Goal: Information Seeking & Learning: Learn about a topic

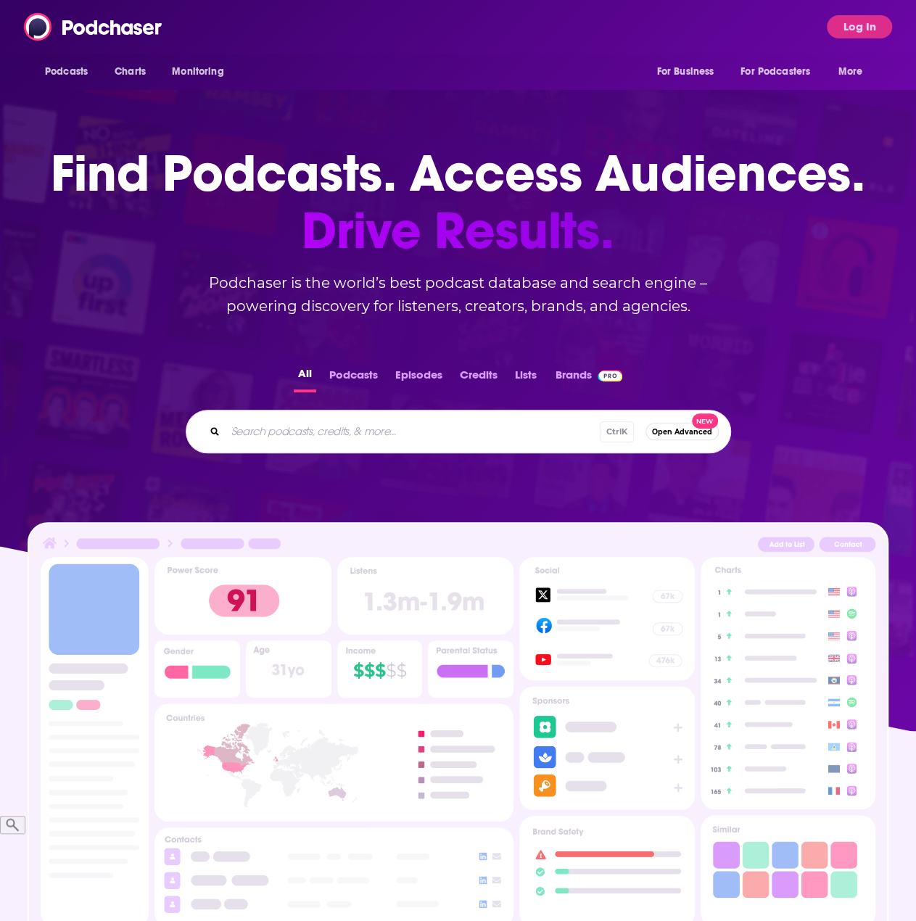
click at [331, 437] on input "Search podcasts, credits, & more..." at bounding box center [413, 431] width 374 height 23
type input "bold names"
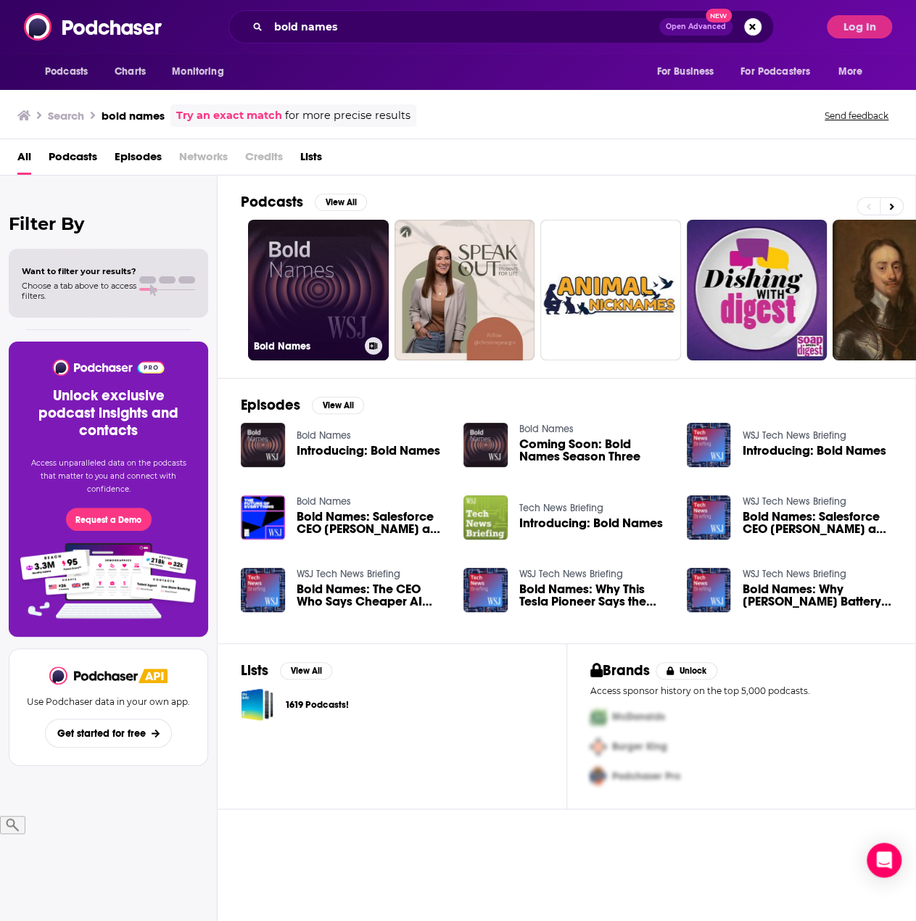
click at [295, 277] on link "Bold Names" at bounding box center [318, 290] width 141 height 141
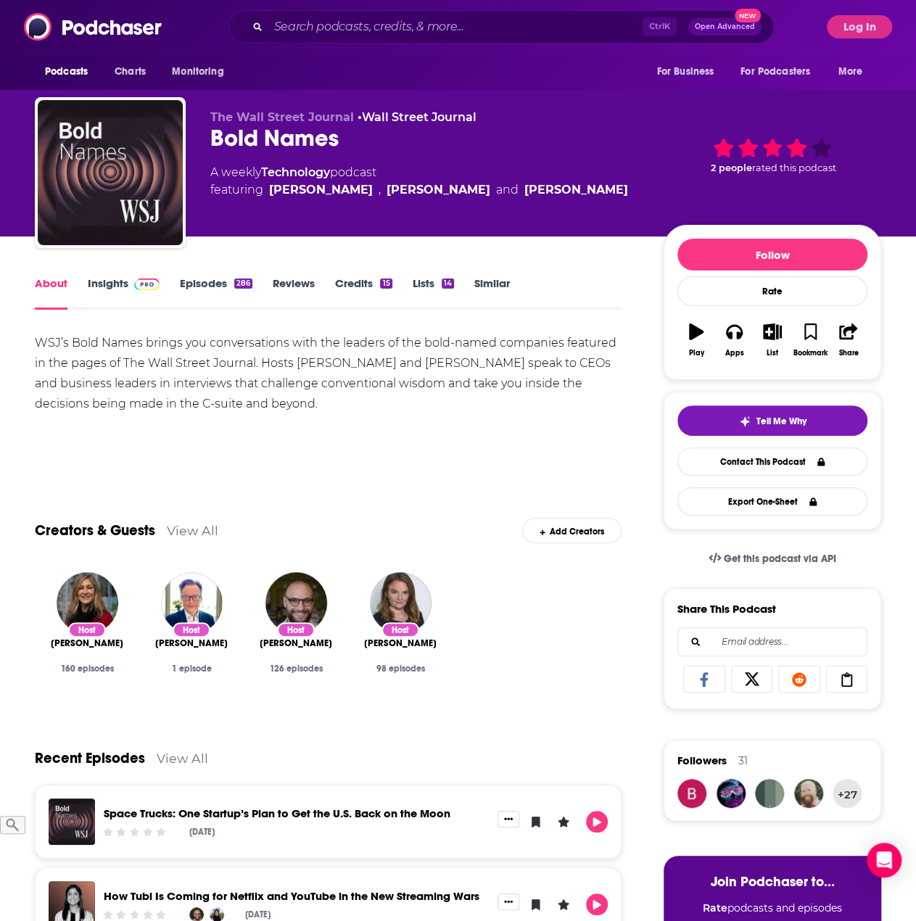
click at [110, 275] on div "About Insights Episodes 286 Reviews Credits 15 Lists 14 Similar" at bounding box center [328, 292] width 587 height 36
click at [114, 287] on link "Insights" at bounding box center [124, 292] width 72 height 33
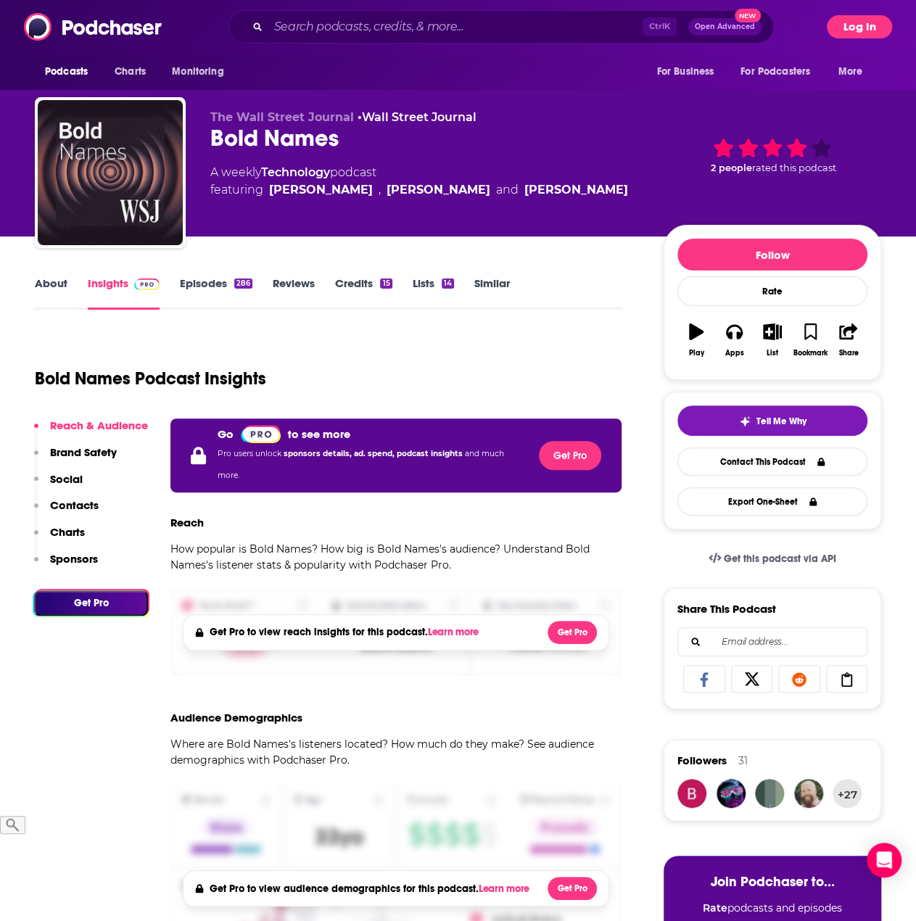
click at [863, 27] on button "Log In" at bounding box center [859, 26] width 65 height 23
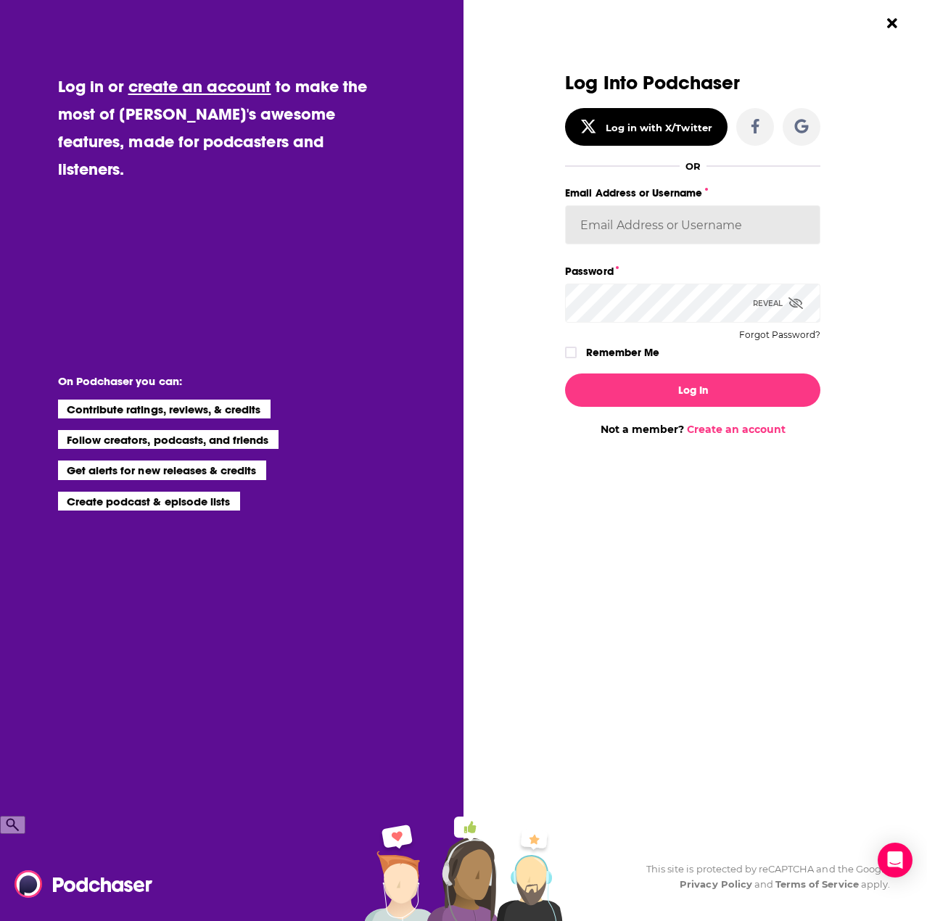
click at [696, 230] on input "Email Address or Username" at bounding box center [692, 224] width 255 height 39
type input "mmjamo@amazon.com"
click at [565, 374] on button "Log In" at bounding box center [692, 390] width 255 height 33
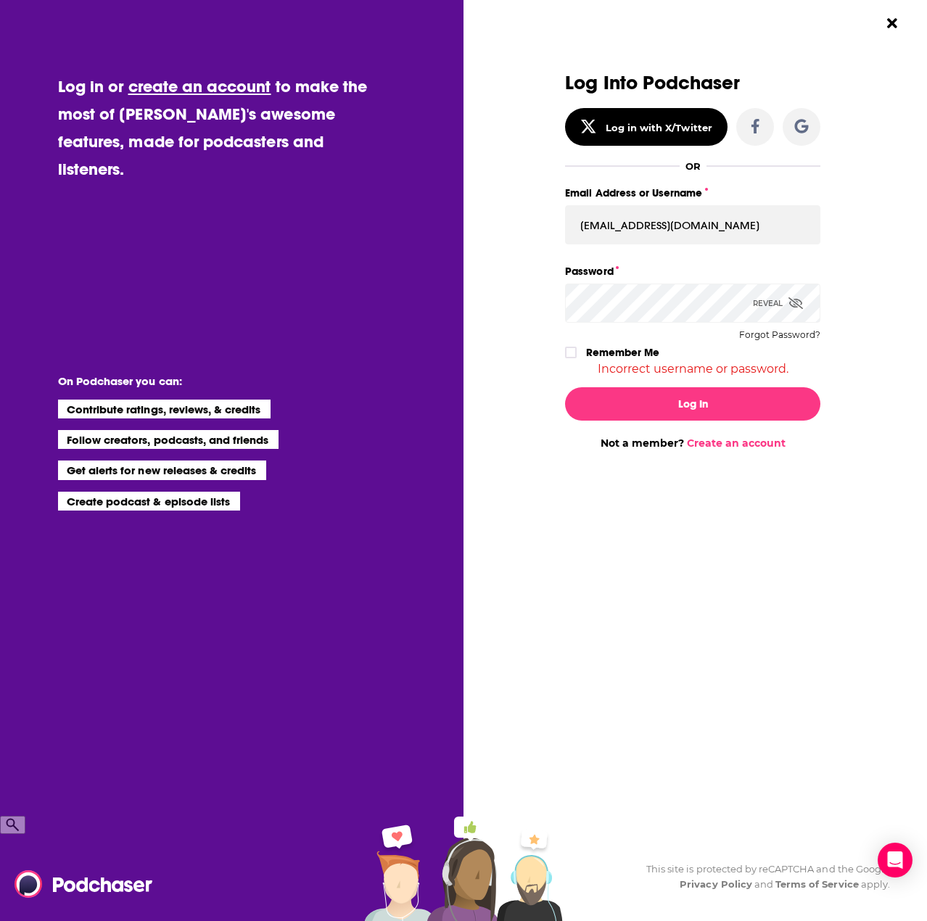
click at [797, 304] on icon "Dialog" at bounding box center [796, 303] width 15 height 12
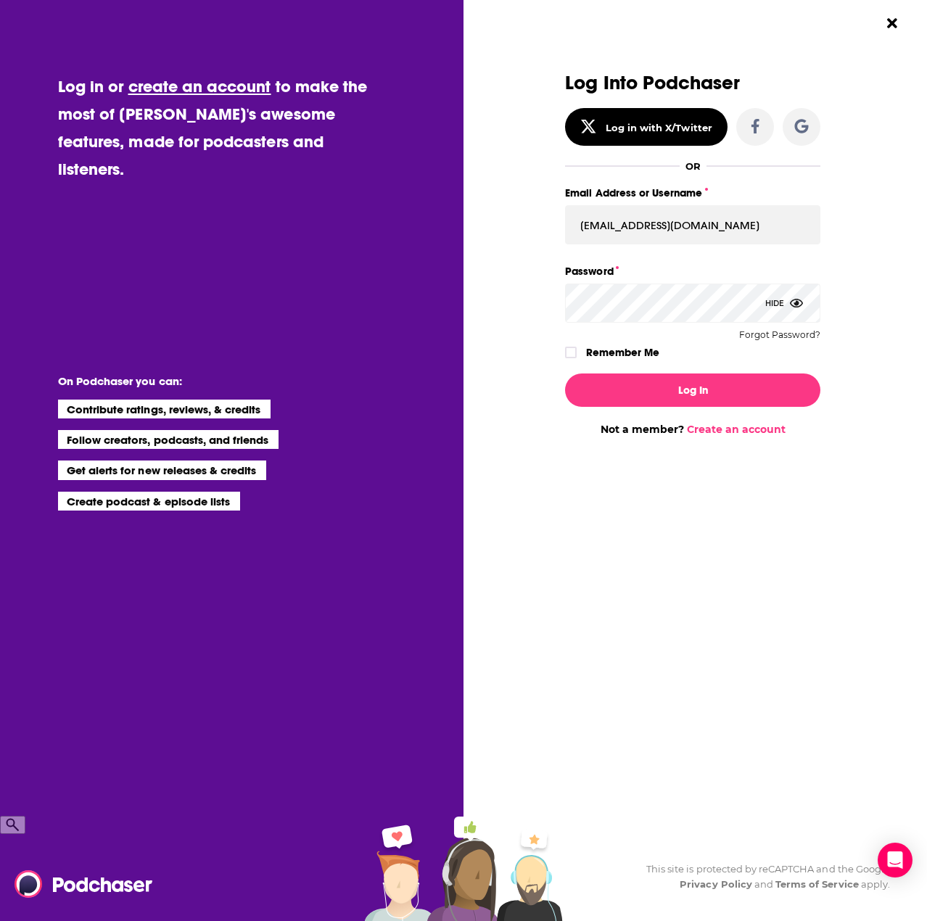
click at [565, 374] on button "Log In" at bounding box center [692, 390] width 255 height 33
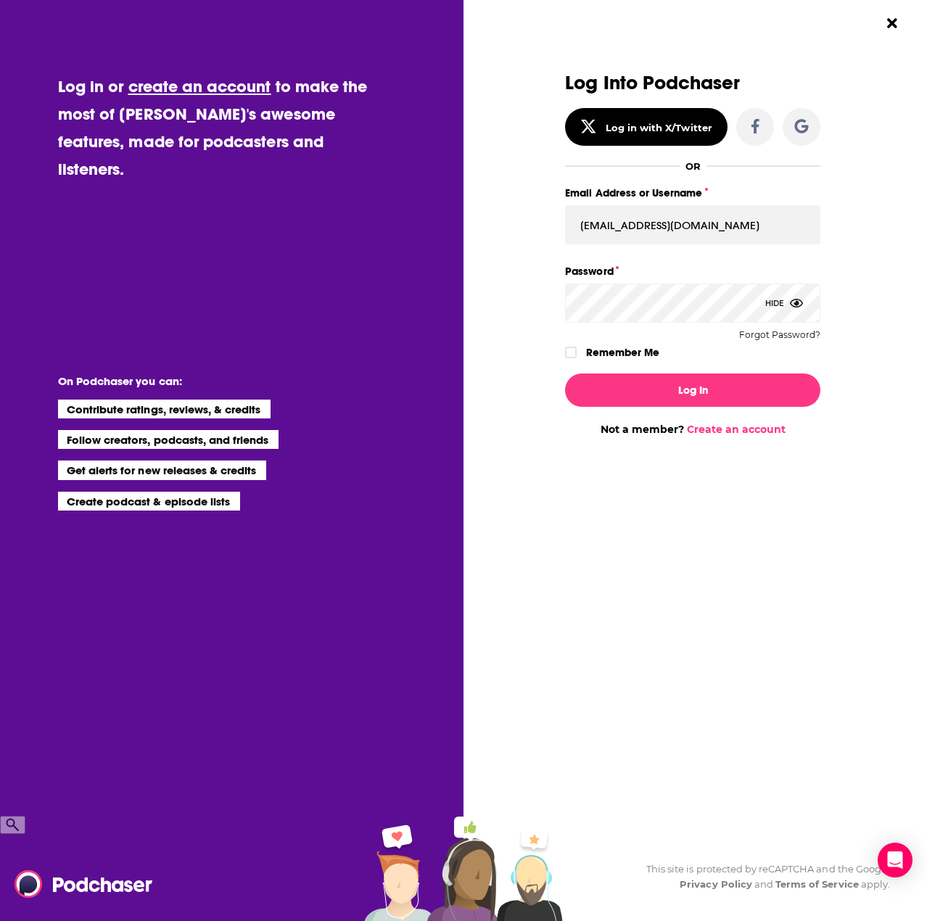
click at [565, 374] on button "Log In" at bounding box center [692, 390] width 255 height 33
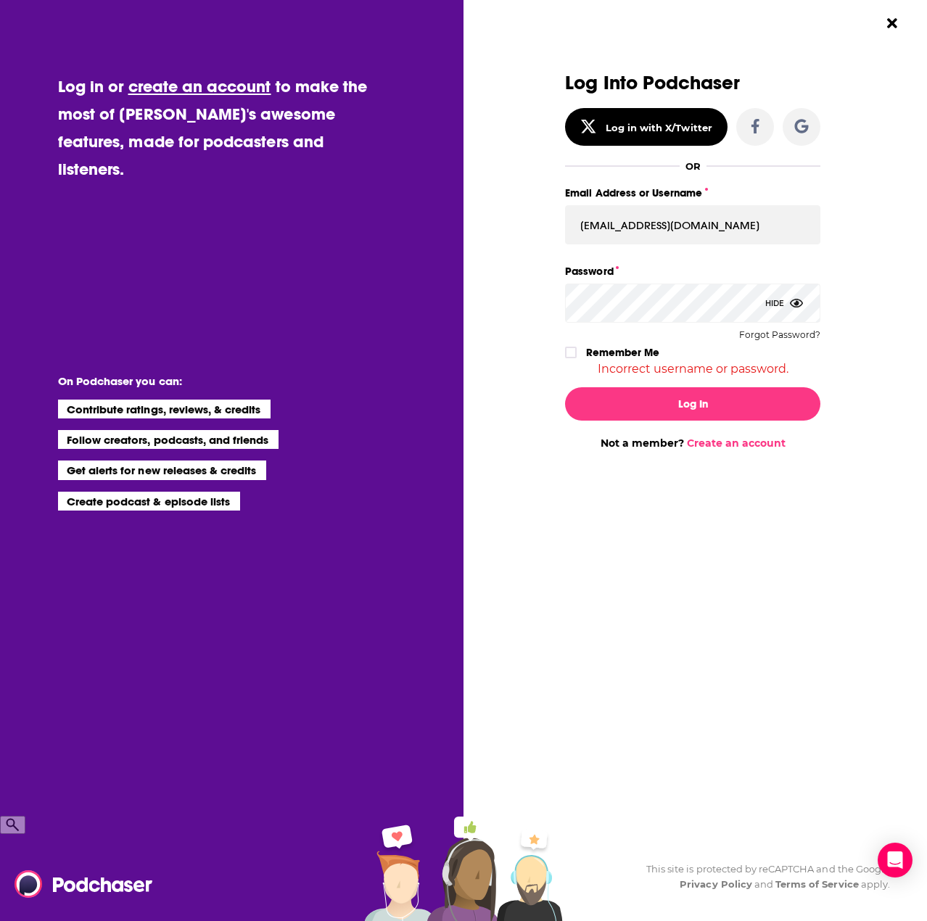
click at [809, 327] on div "Log Into Podchaser Log in with X/Twitter OR Email Address or Username mmjamo@am…" at bounding box center [692, 224] width 255 height 303
click at [806, 331] on button "Forgot Password?" at bounding box center [779, 335] width 81 height 10
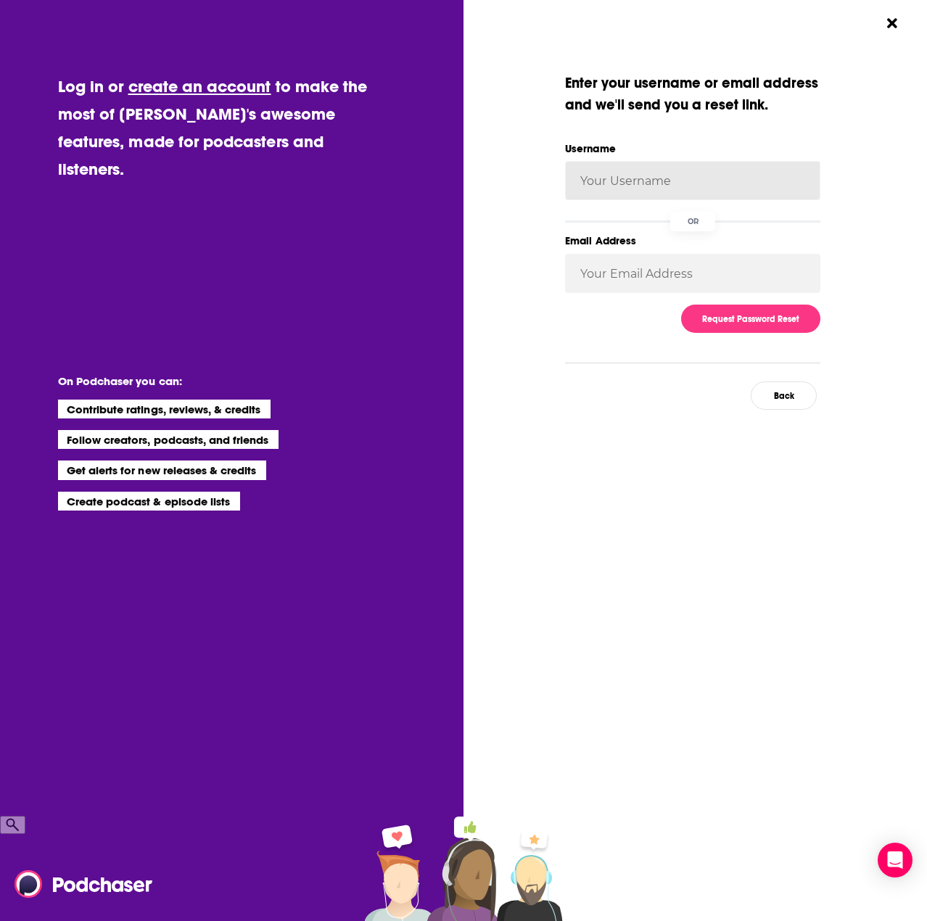
click at [635, 180] on input "Username" at bounding box center [692, 180] width 255 height 39
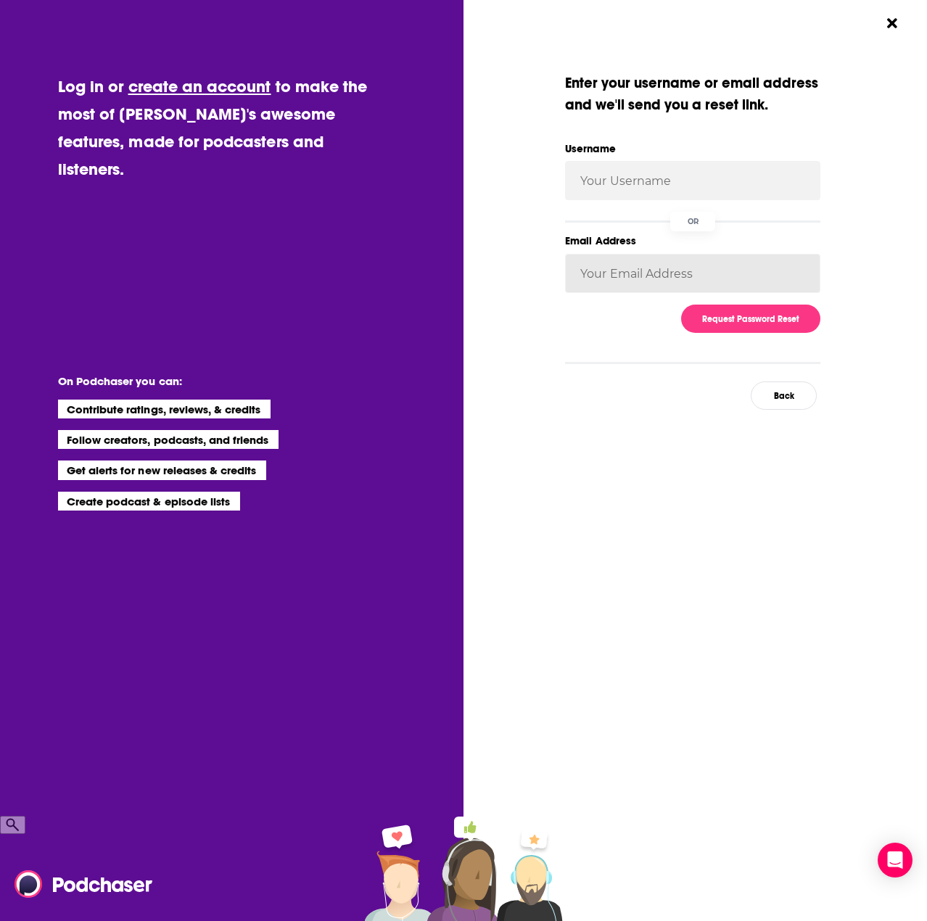
click at [591, 289] on input "Email Address" at bounding box center [692, 273] width 255 height 39
click at [608, 276] on input "Email Address" at bounding box center [692, 273] width 255 height 39
type input "mmjamo@amazon.com"
click at [744, 311] on button "Request Password Reset" at bounding box center [750, 319] width 139 height 28
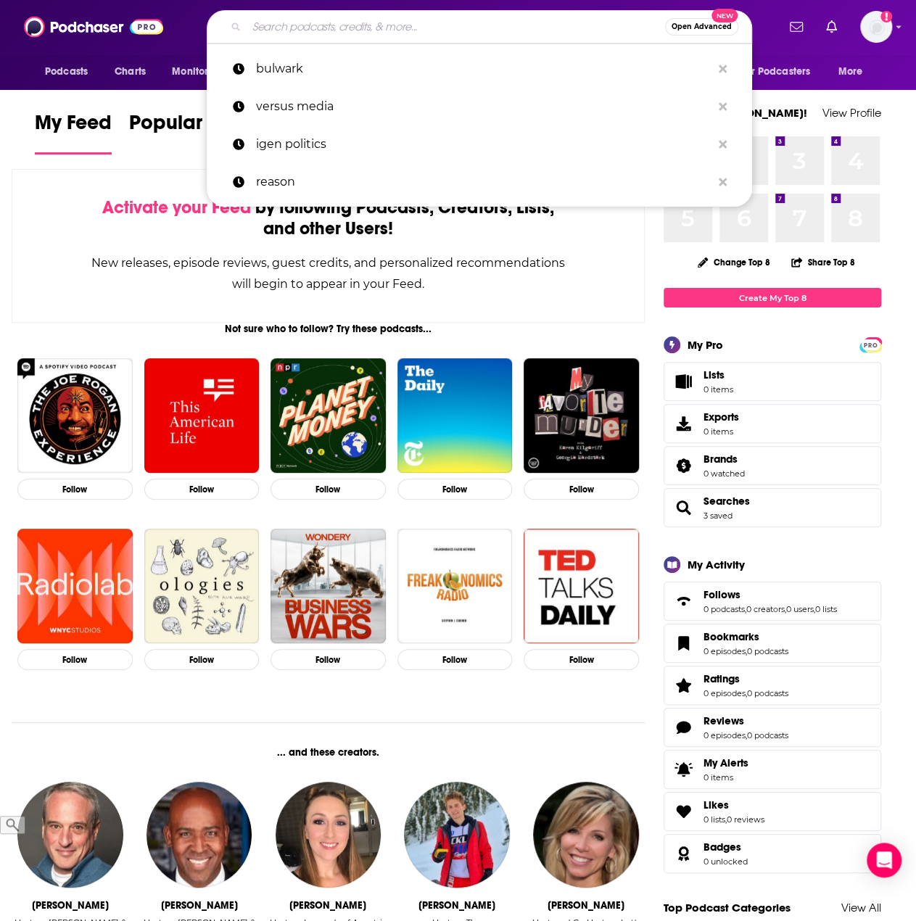
click at [447, 25] on input "Search podcasts, credits, & more..." at bounding box center [456, 26] width 419 height 23
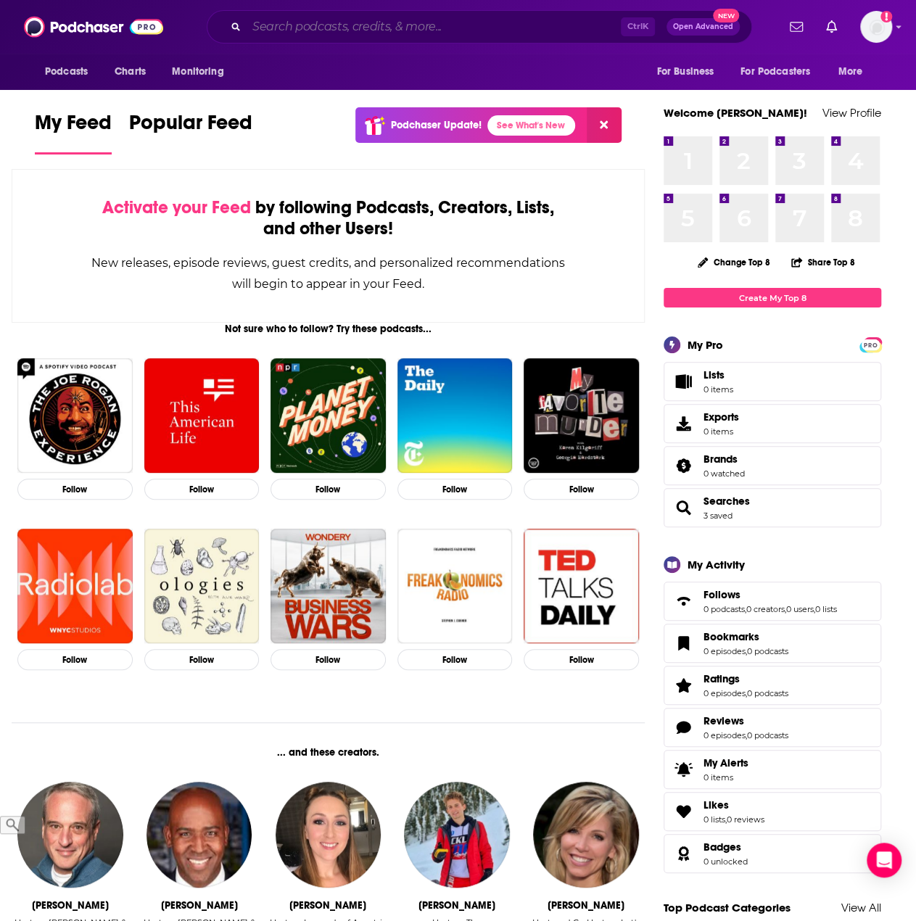
click at [325, 30] on input "Search podcasts, credits, & more..." at bounding box center [434, 26] width 374 height 23
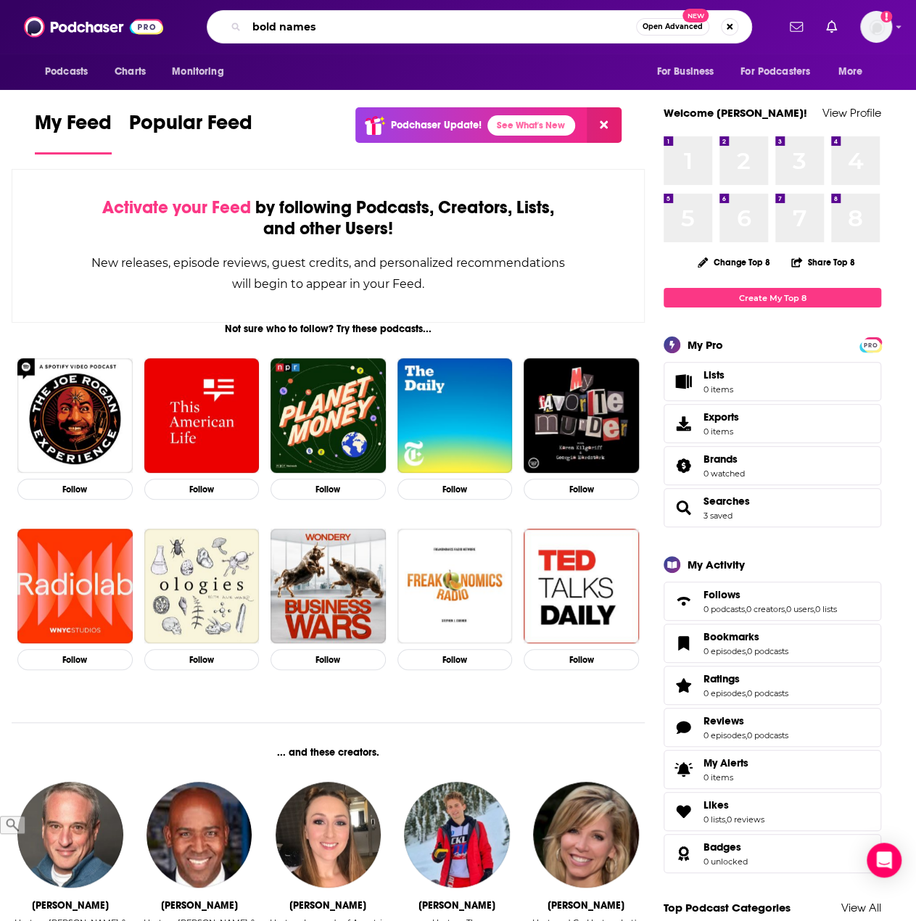
type input "bold names"
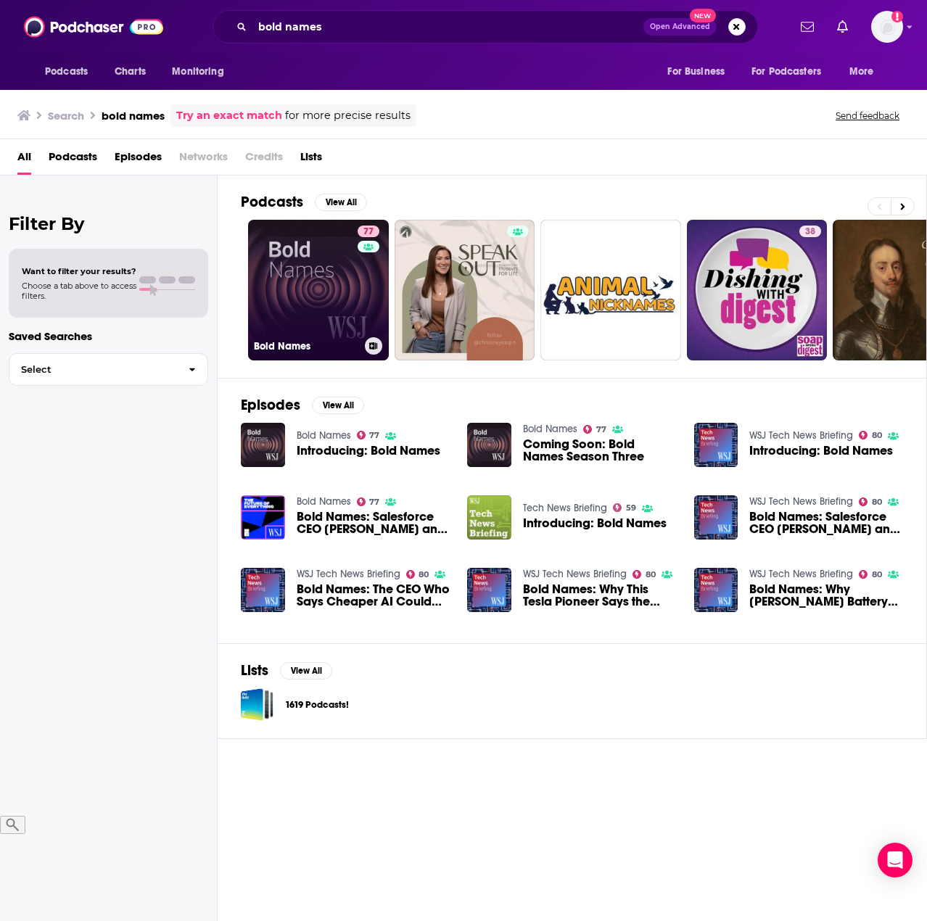
click at [329, 285] on link "77 Bold Names" at bounding box center [318, 290] width 141 height 141
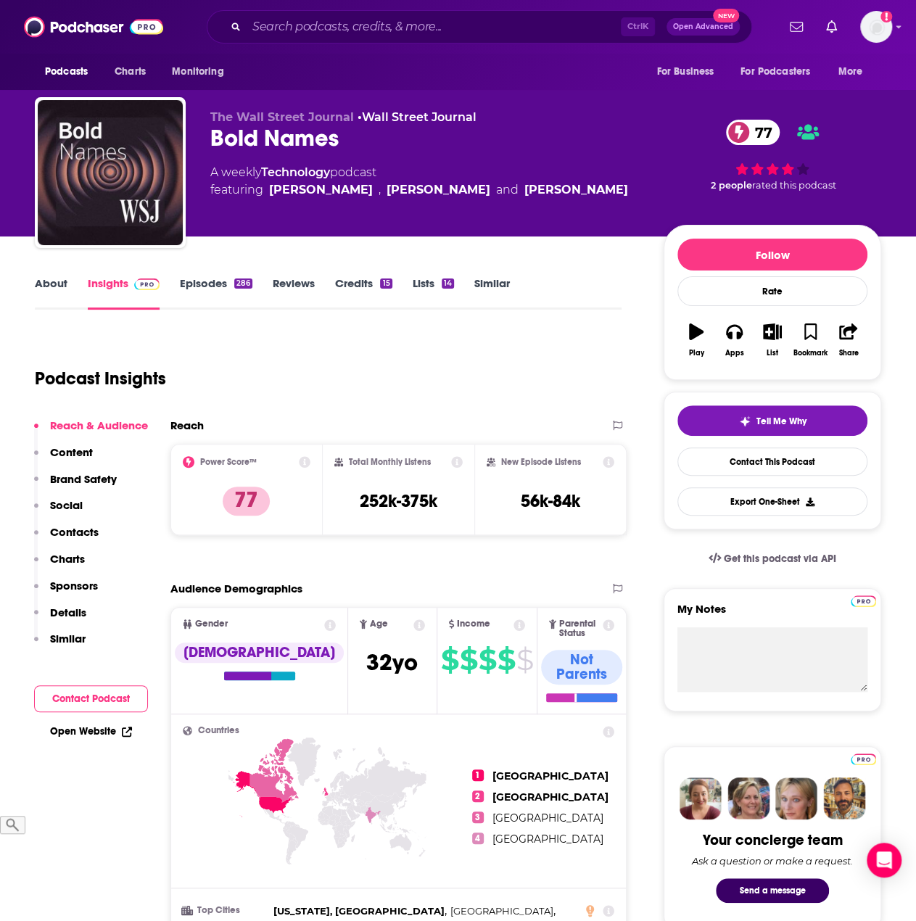
click at [273, 397] on div "Podcast Insights" at bounding box center [322, 370] width 575 height 74
click at [308, 465] on icon at bounding box center [305, 462] width 12 height 12
click at [612, 464] on icon at bounding box center [609, 462] width 12 height 12
click at [457, 461] on icon at bounding box center [457, 462] width 12 height 12
click at [79, 450] on p "Content" at bounding box center [71, 452] width 43 height 14
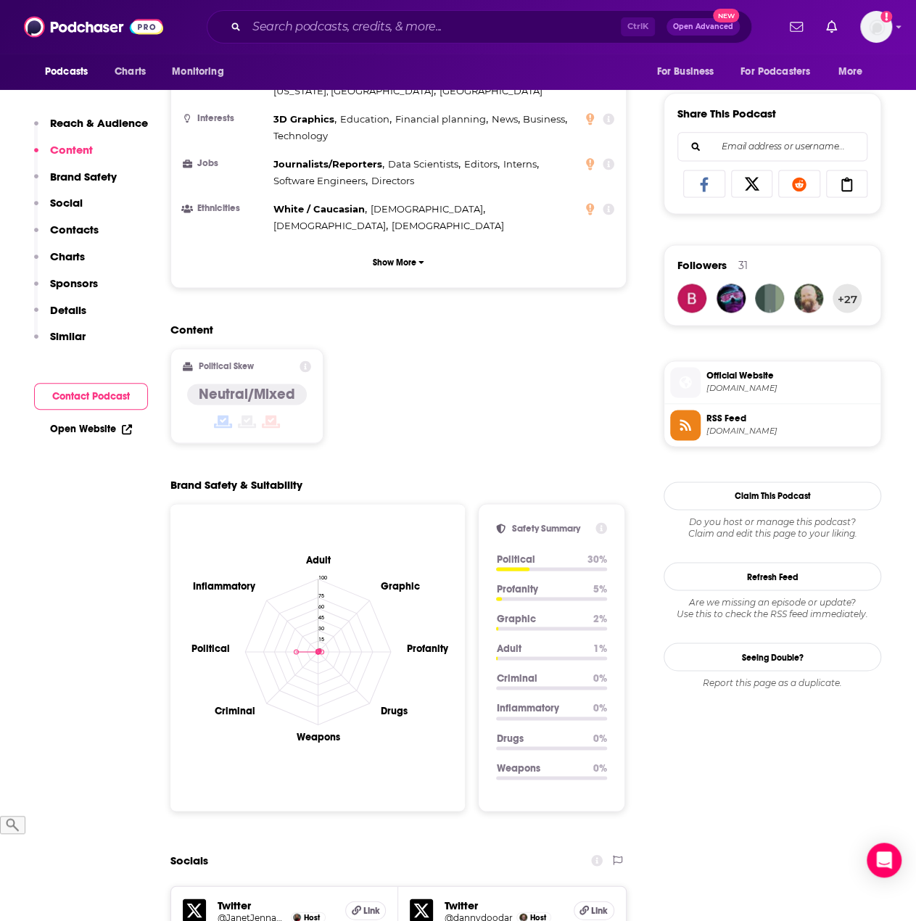
scroll to position [923, 0]
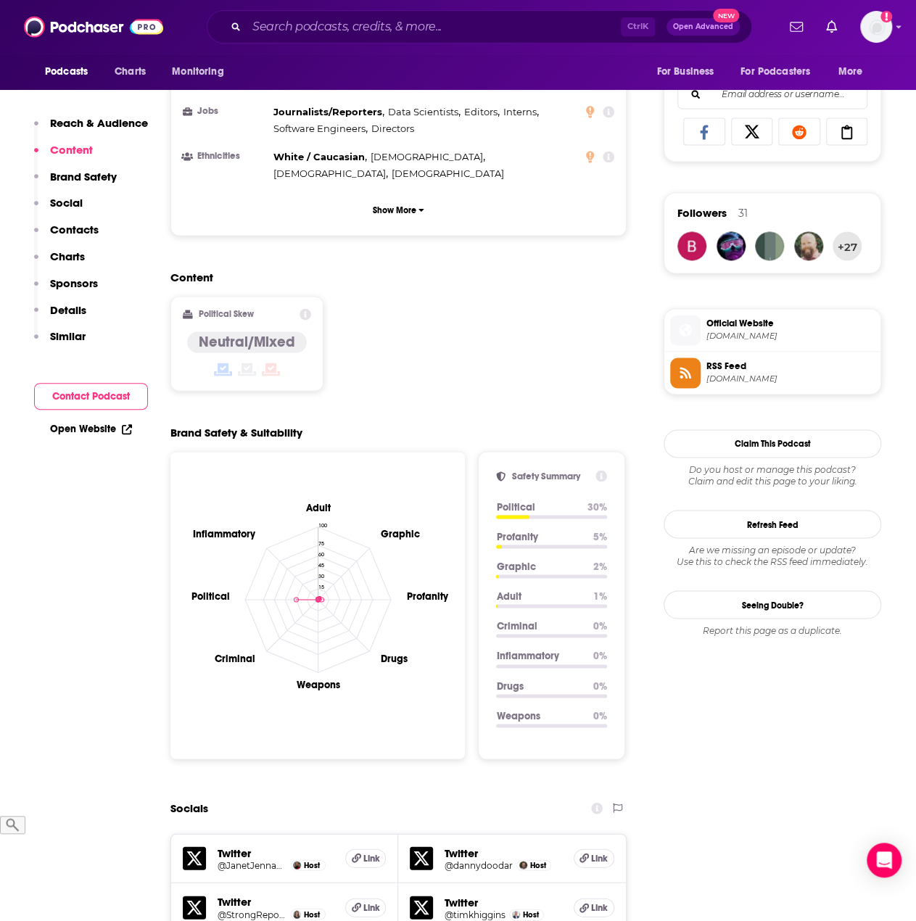
click at [67, 170] on p "Brand Safety" at bounding box center [83, 177] width 67 height 14
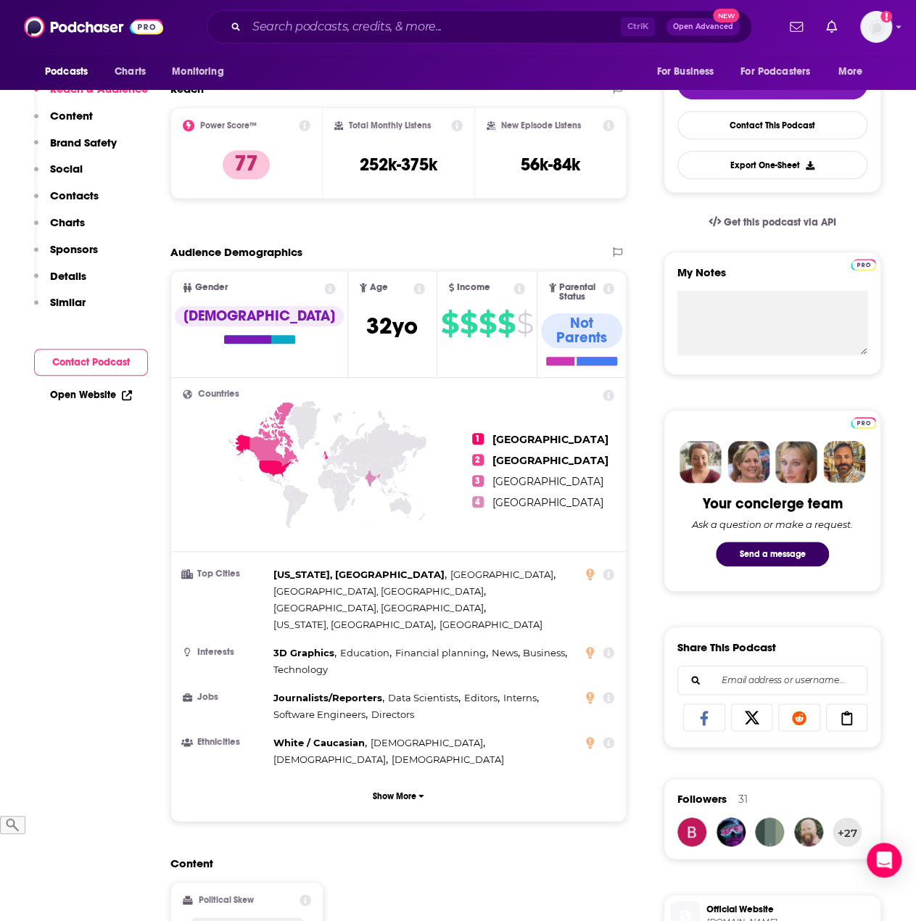
scroll to position [207, 0]
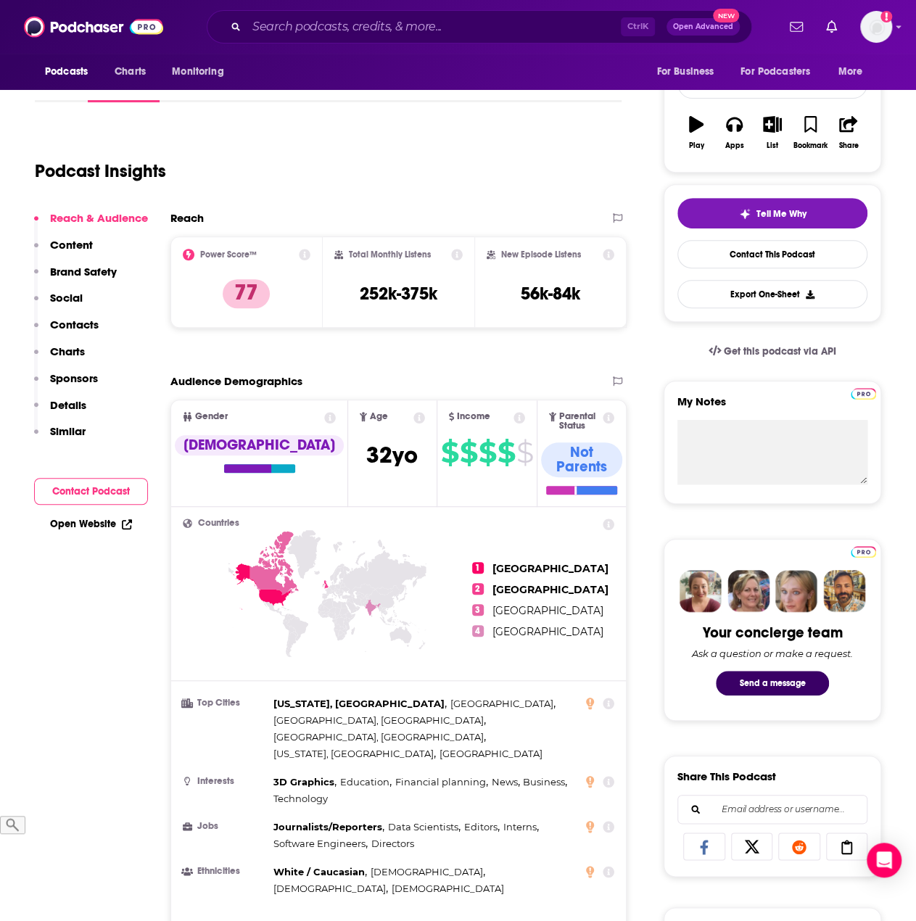
click at [309, 258] on icon at bounding box center [305, 255] width 12 height 12
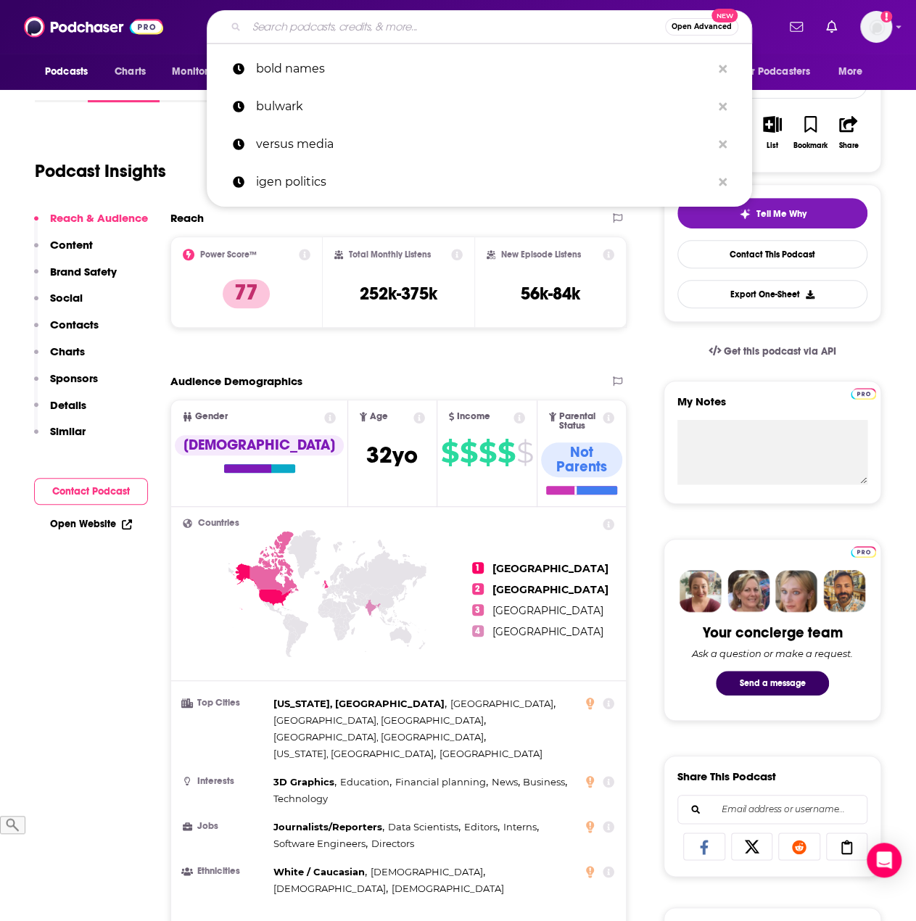
click at [297, 20] on input "Search podcasts, credits, & more..." at bounding box center [456, 26] width 419 height 23
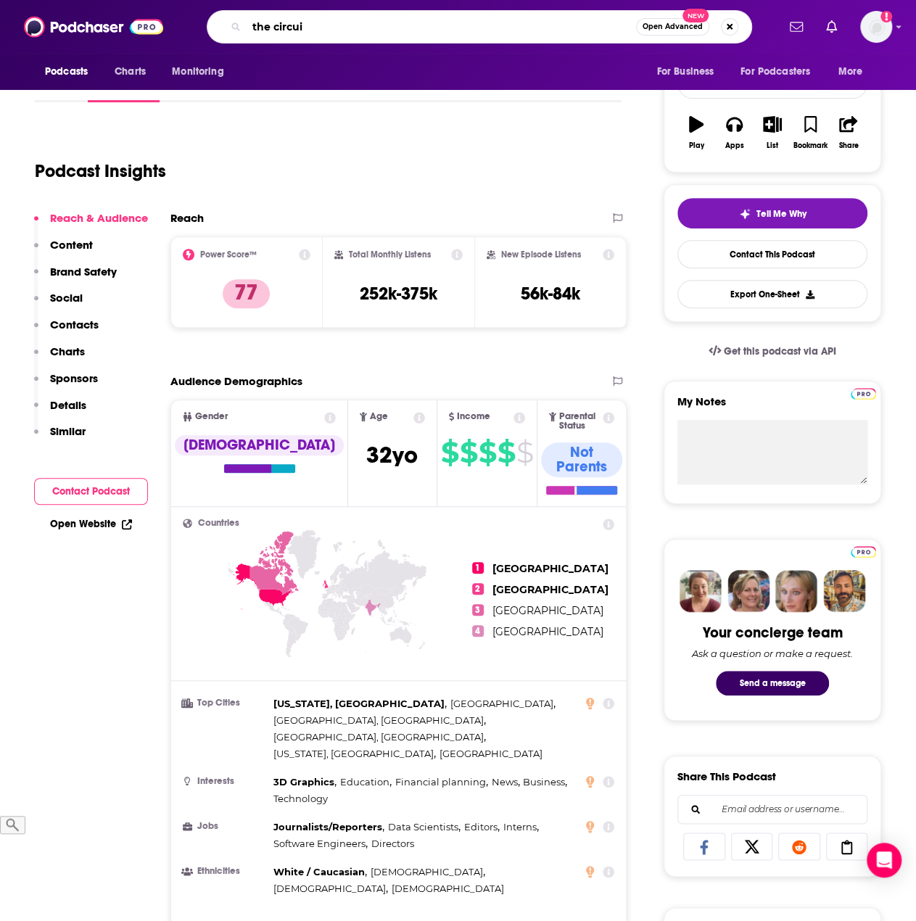
type input "the circuit"
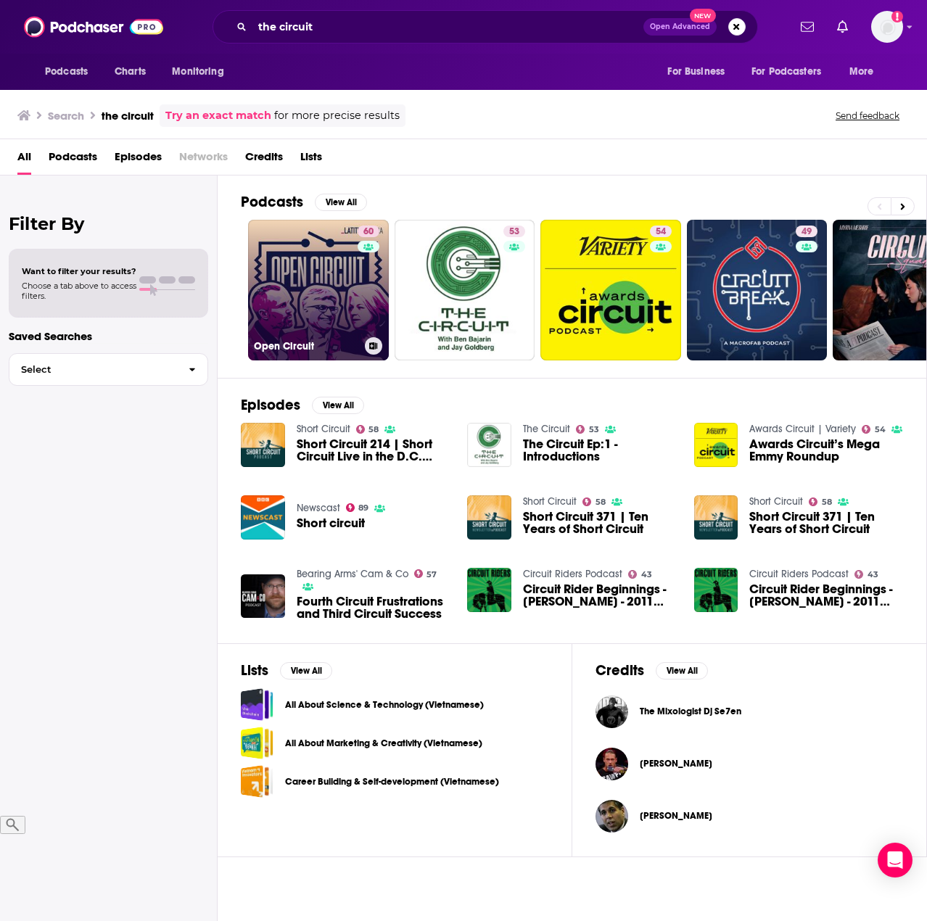
click at [332, 285] on link "60 Open Circuit" at bounding box center [318, 290] width 141 height 141
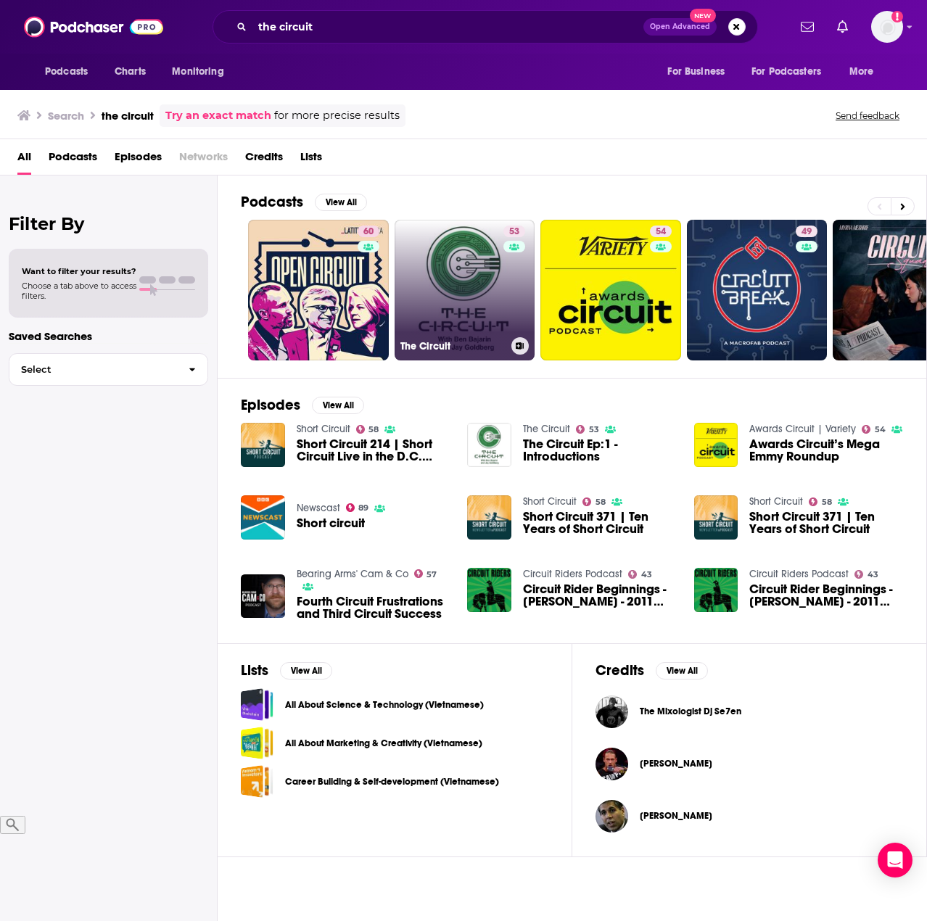
click at [473, 313] on link "53 The Circuit" at bounding box center [465, 290] width 141 height 141
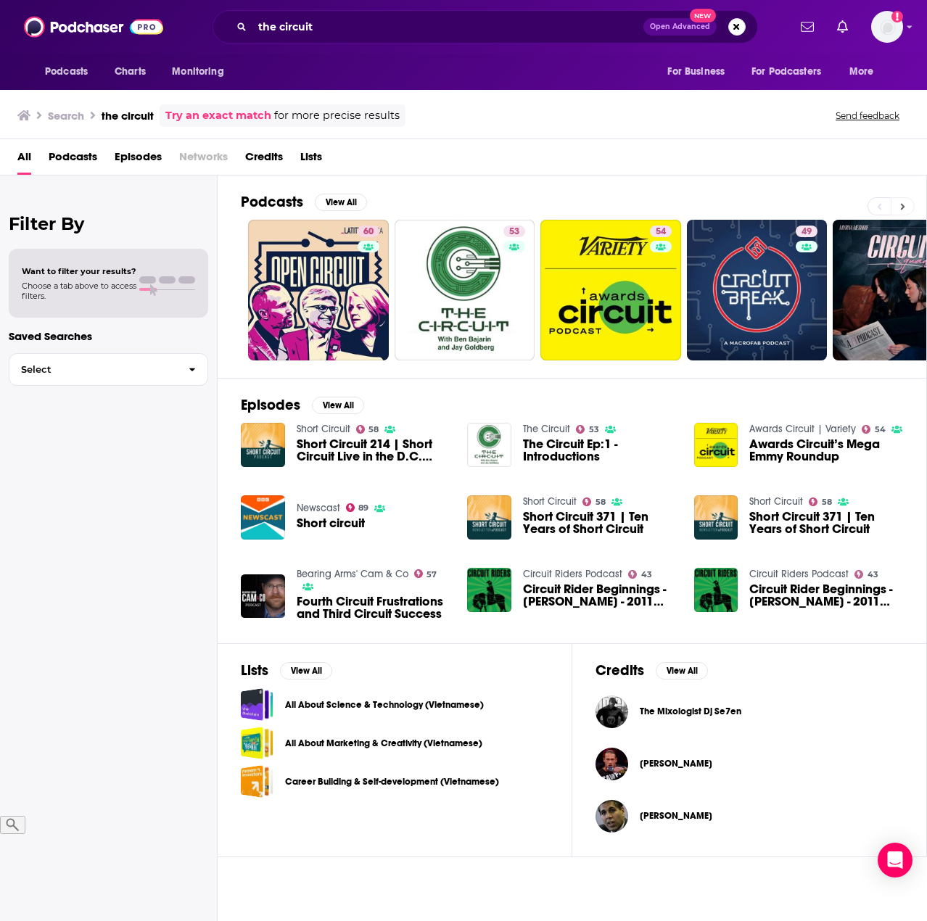
click at [902, 207] on icon at bounding box center [903, 206] width 4 height 7
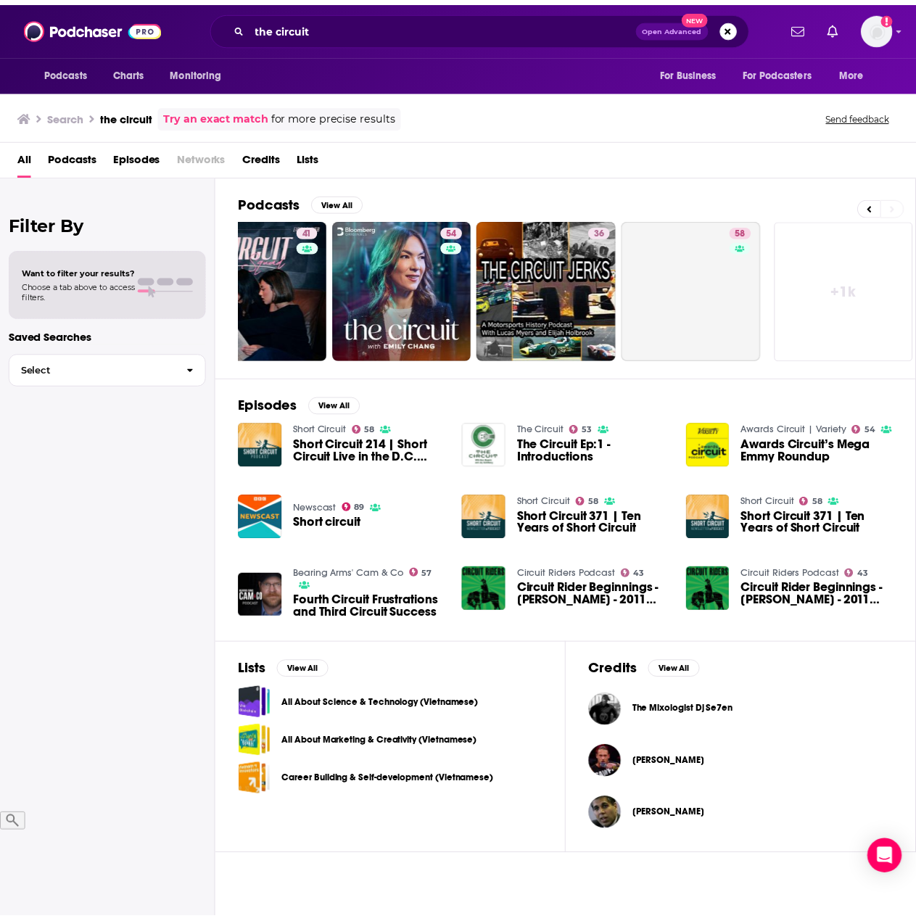
scroll to position [0, 646]
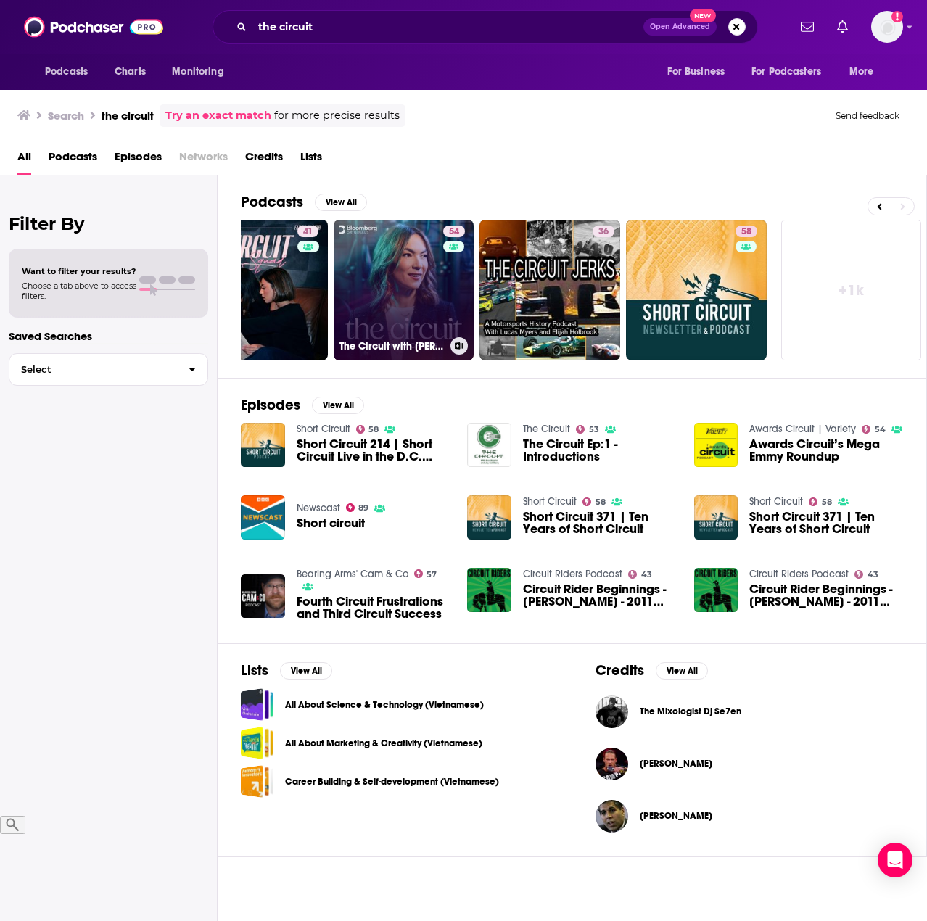
click at [402, 303] on link "54 The Circuit with [PERSON_NAME]" at bounding box center [404, 290] width 141 height 141
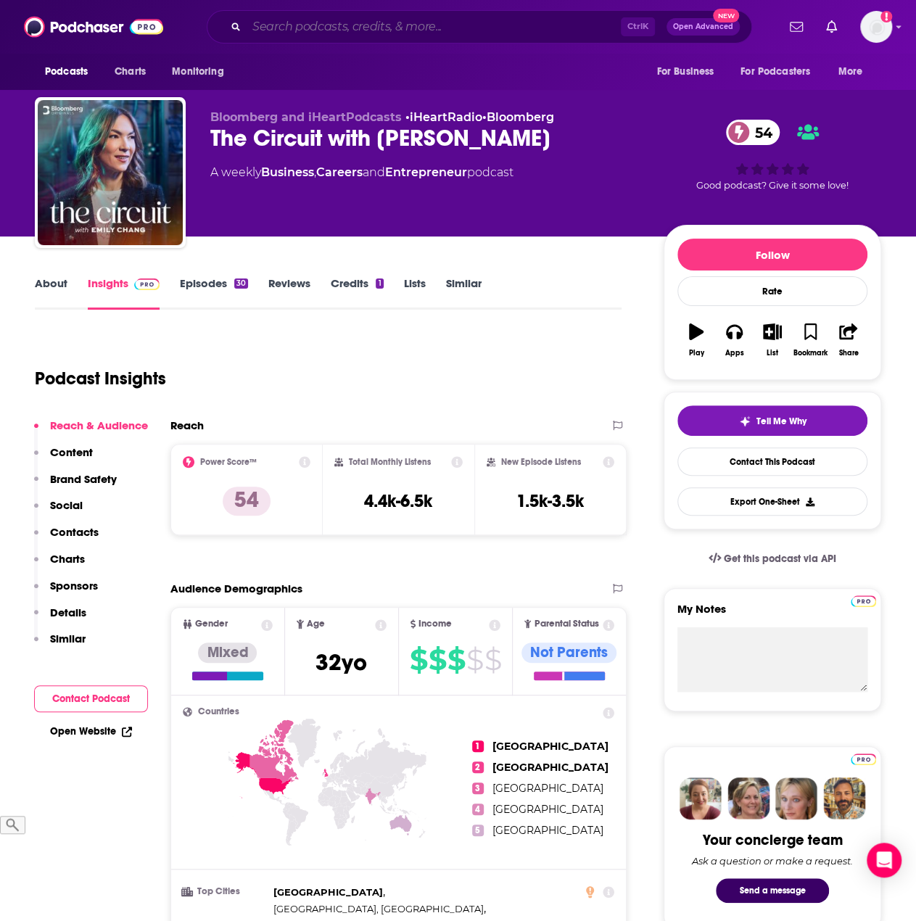
click at [389, 23] on input "Search podcasts, credits, & more..." at bounding box center [434, 26] width 374 height 23
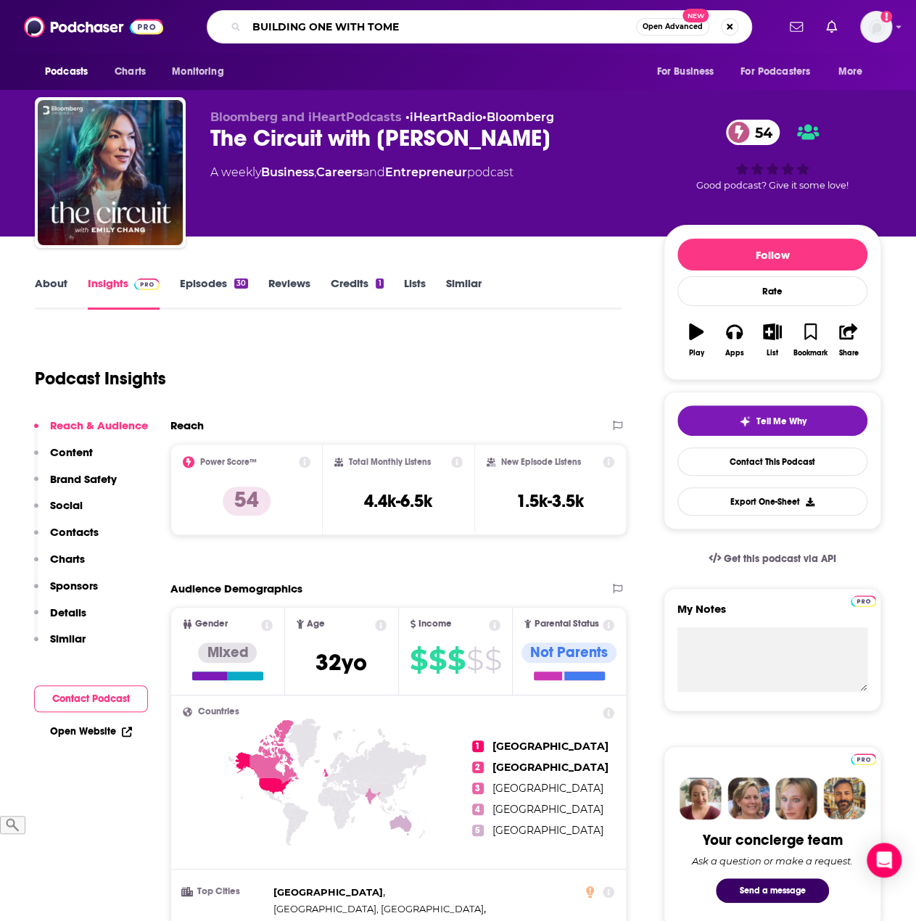
type input "BUILDING ONE WITH TOMER"
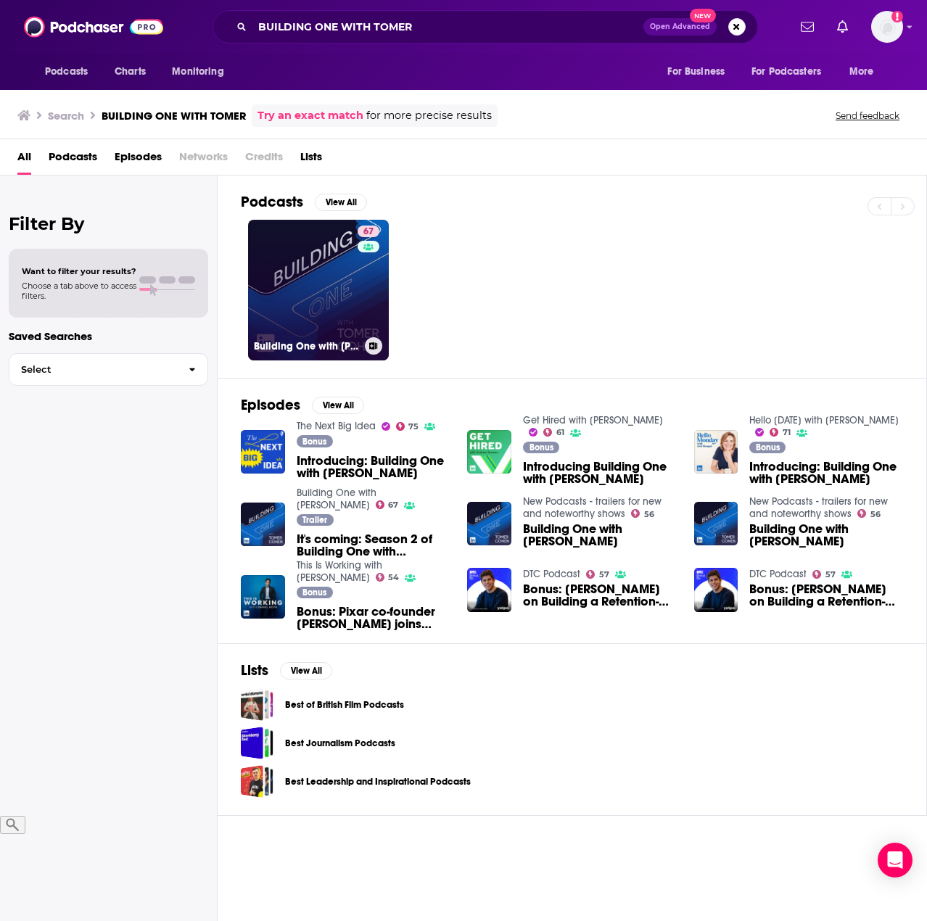
click at [316, 275] on link "67 Building One with [PERSON_NAME]" at bounding box center [318, 290] width 141 height 141
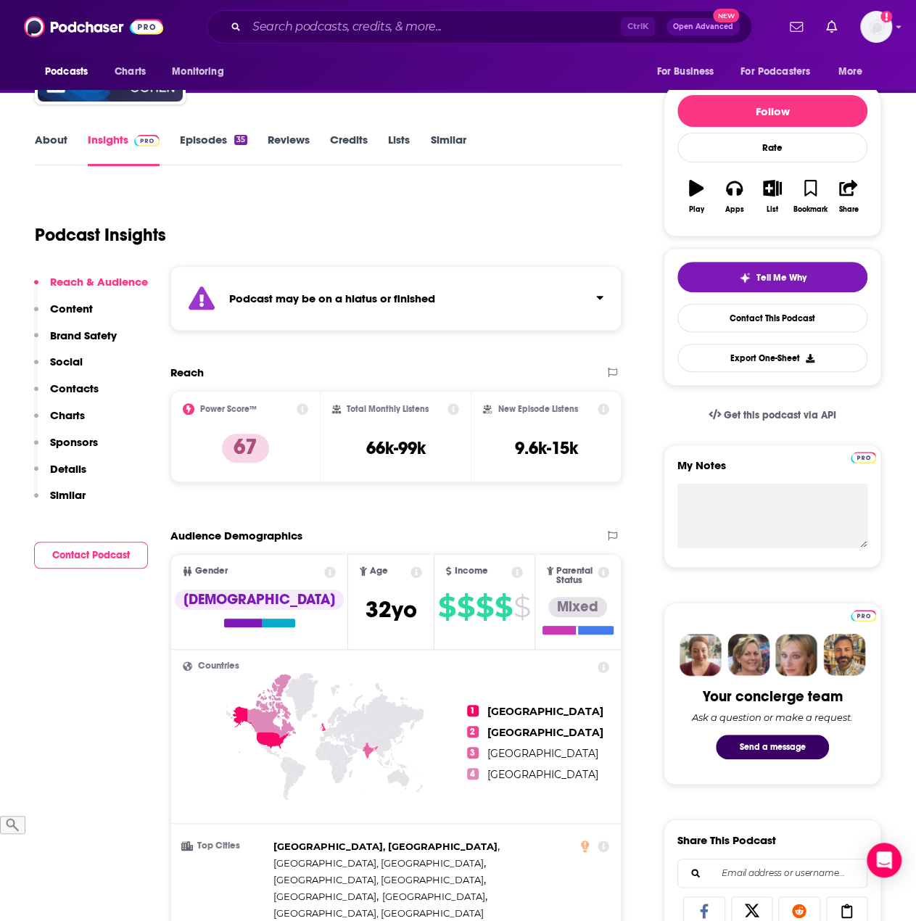
scroll to position [145, 0]
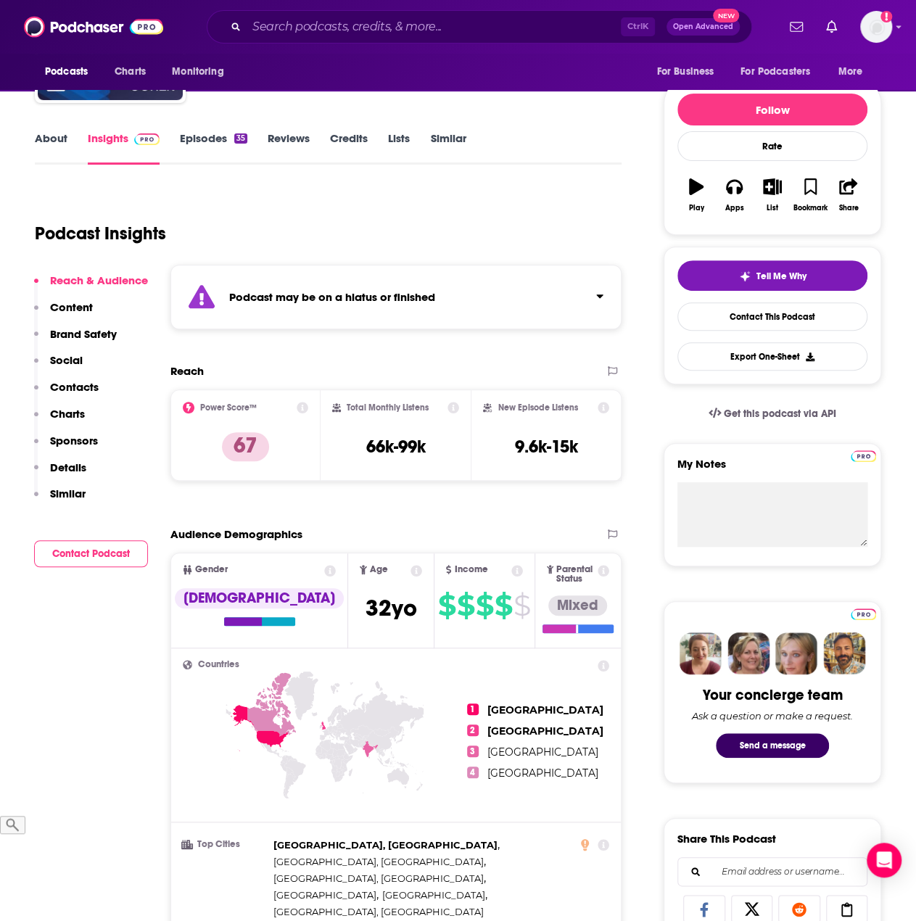
click at [598, 292] on icon "Click to expand status details" at bounding box center [599, 296] width 7 height 12
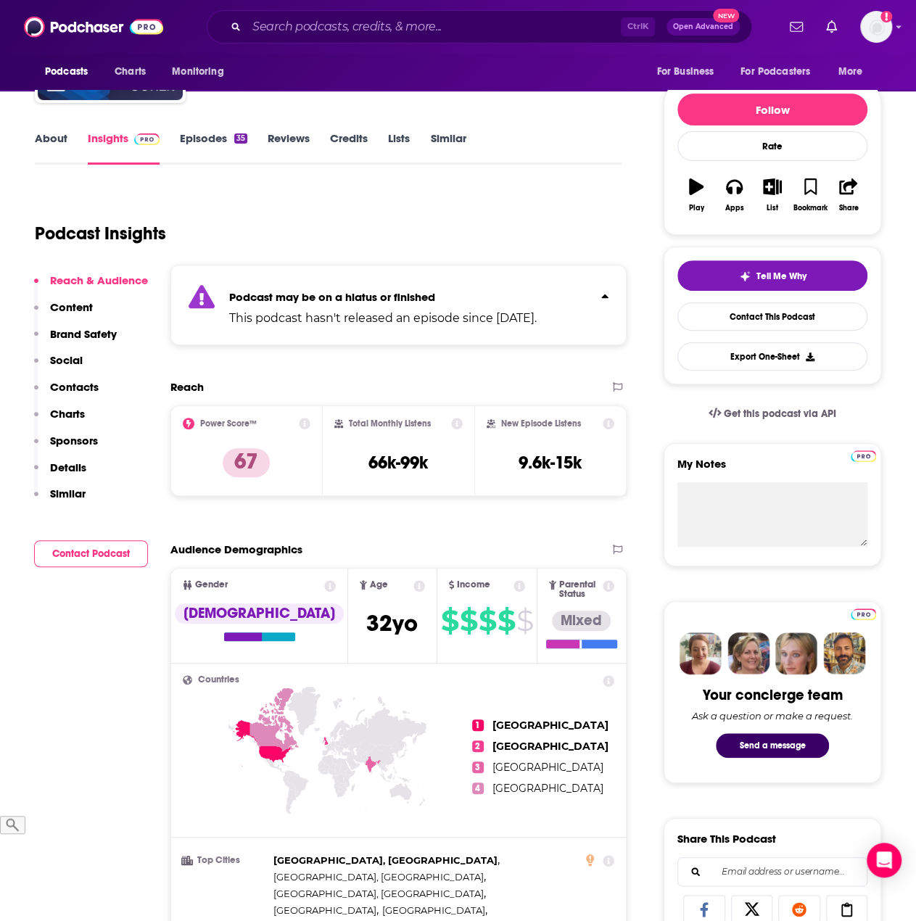
click at [364, 10] on div "Ctrl K Open Advanced New" at bounding box center [480, 26] width 546 height 33
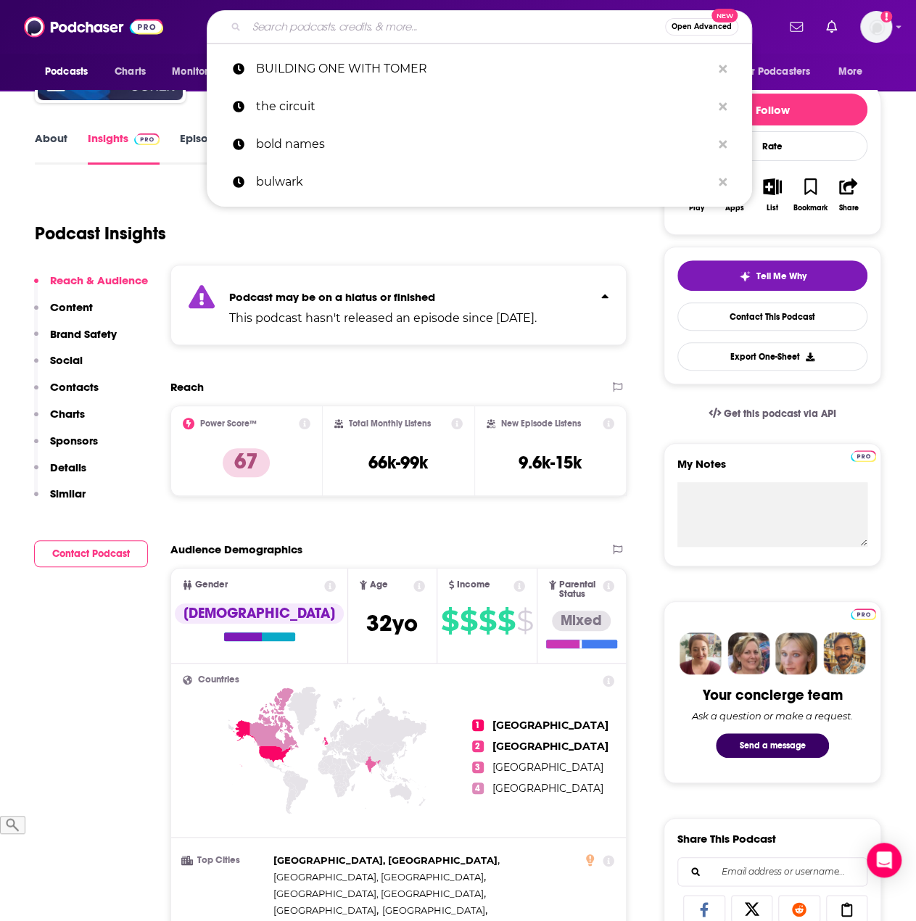
click at [358, 24] on input "Search podcasts, credits, & more..." at bounding box center [456, 26] width 419 height 23
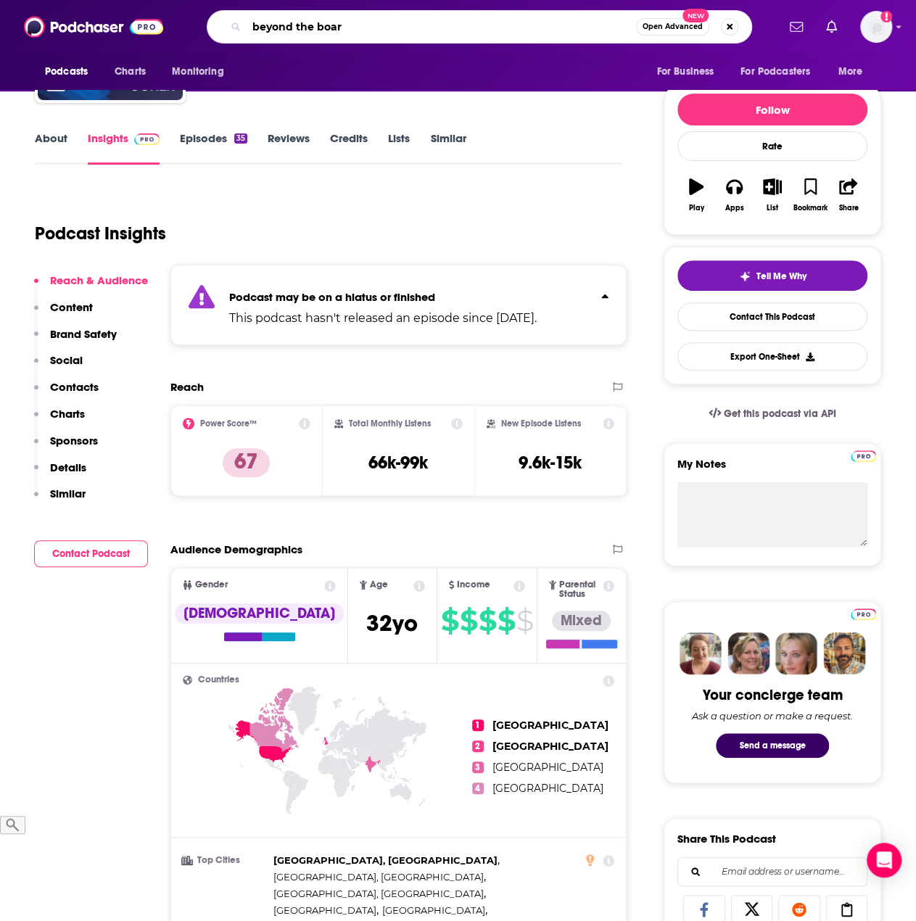
type input "beyond the board"
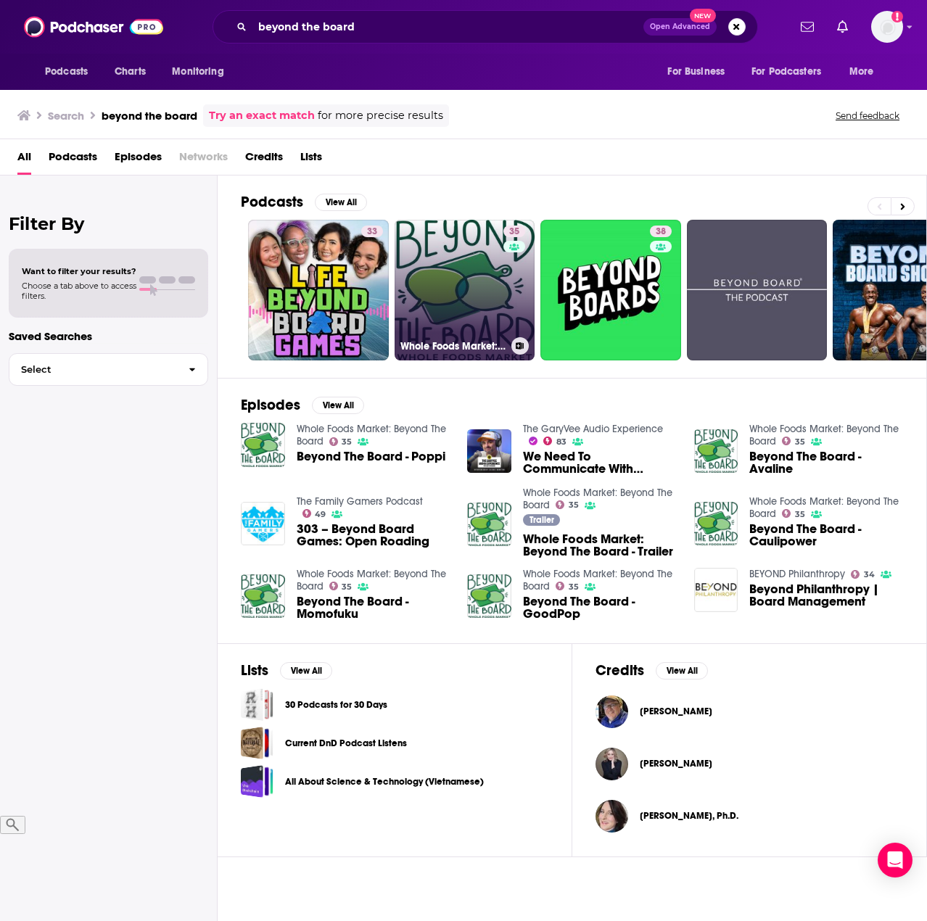
click at [418, 287] on link "35 Whole Foods Market: Beyond The Board" at bounding box center [465, 290] width 141 height 141
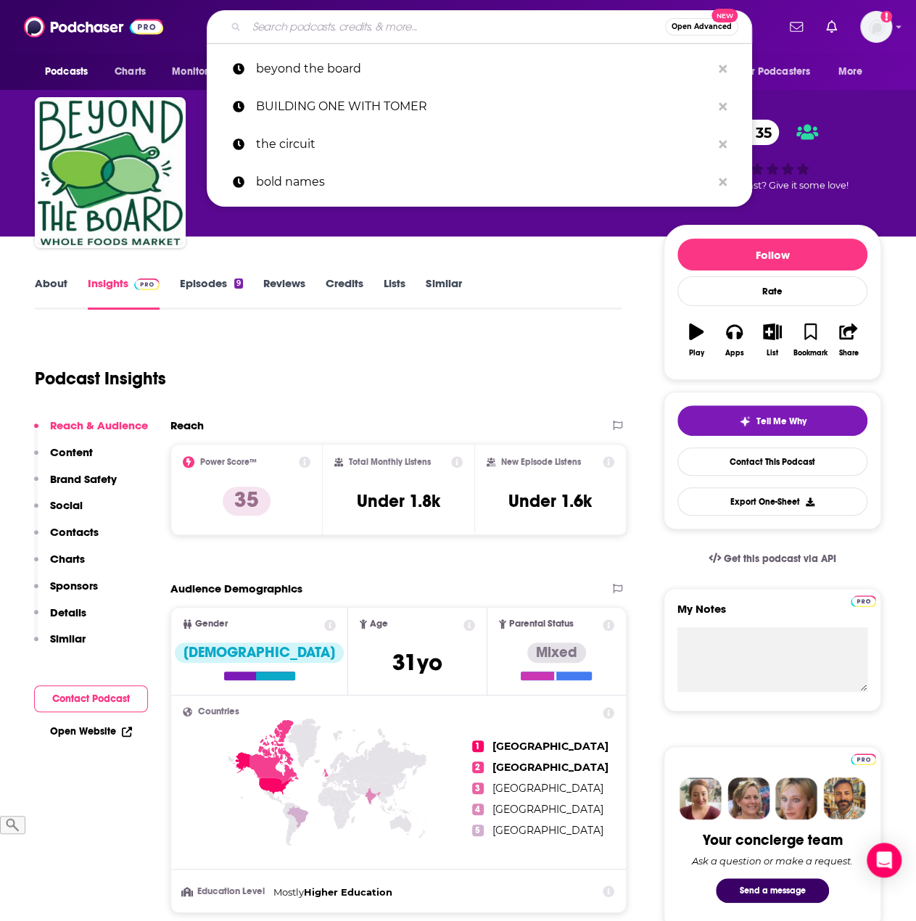
click at [310, 30] on input "Search podcasts, credits, & more..." at bounding box center [456, 26] width 419 height 23
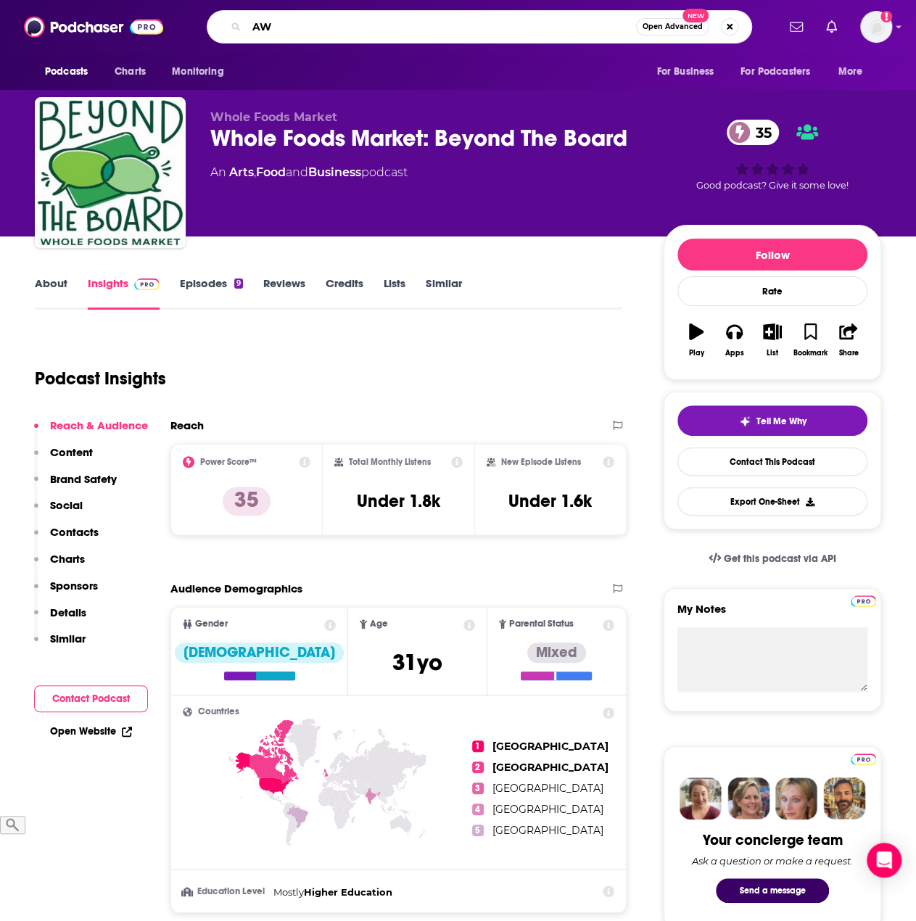
type input "AWS"
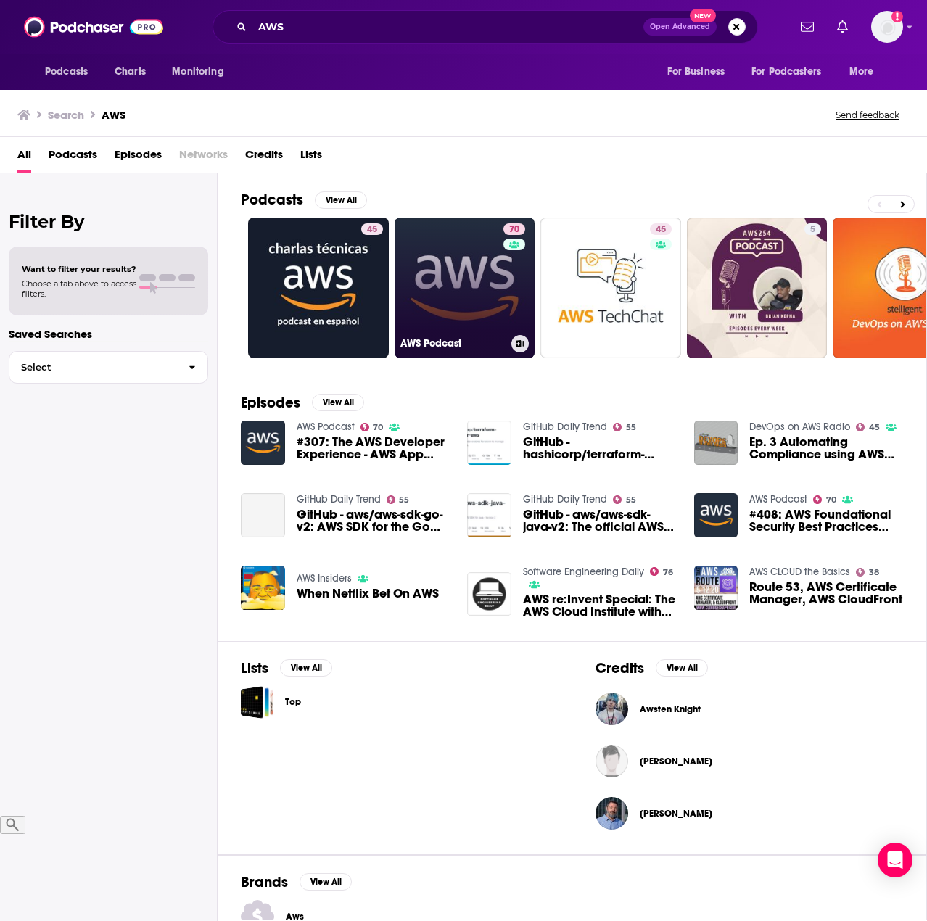
click at [461, 318] on link "70 AWS Podcast" at bounding box center [465, 288] width 141 height 141
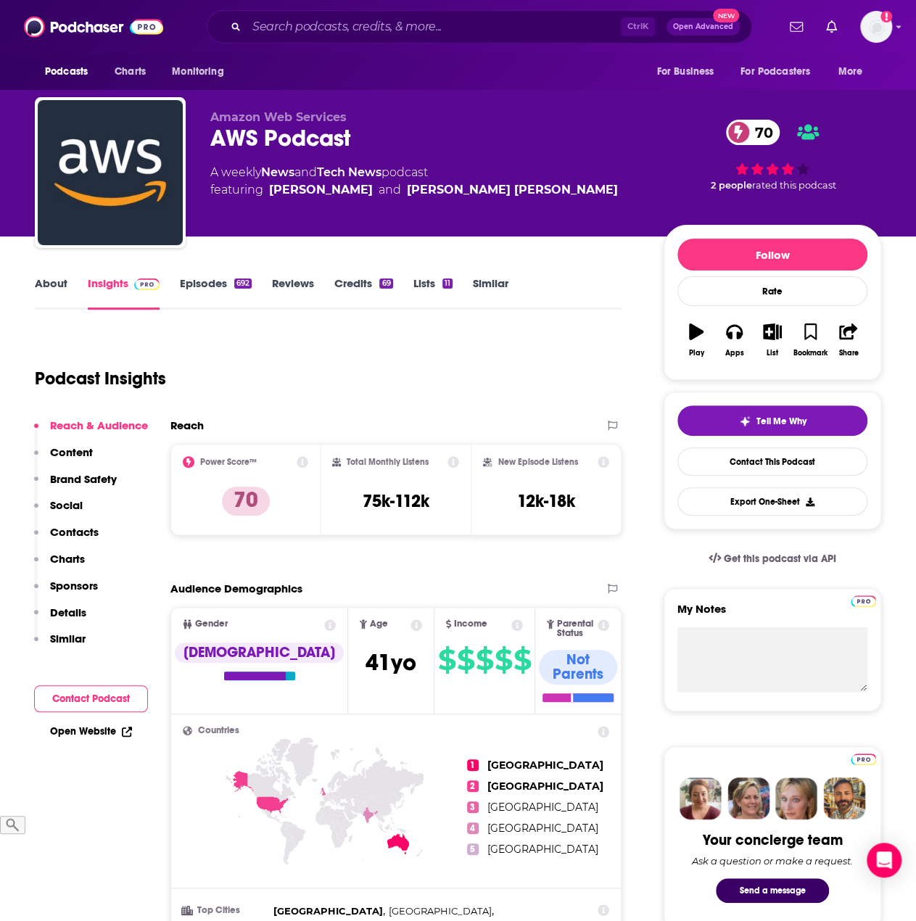
click at [70, 538] on p "Contacts" at bounding box center [74, 532] width 49 height 14
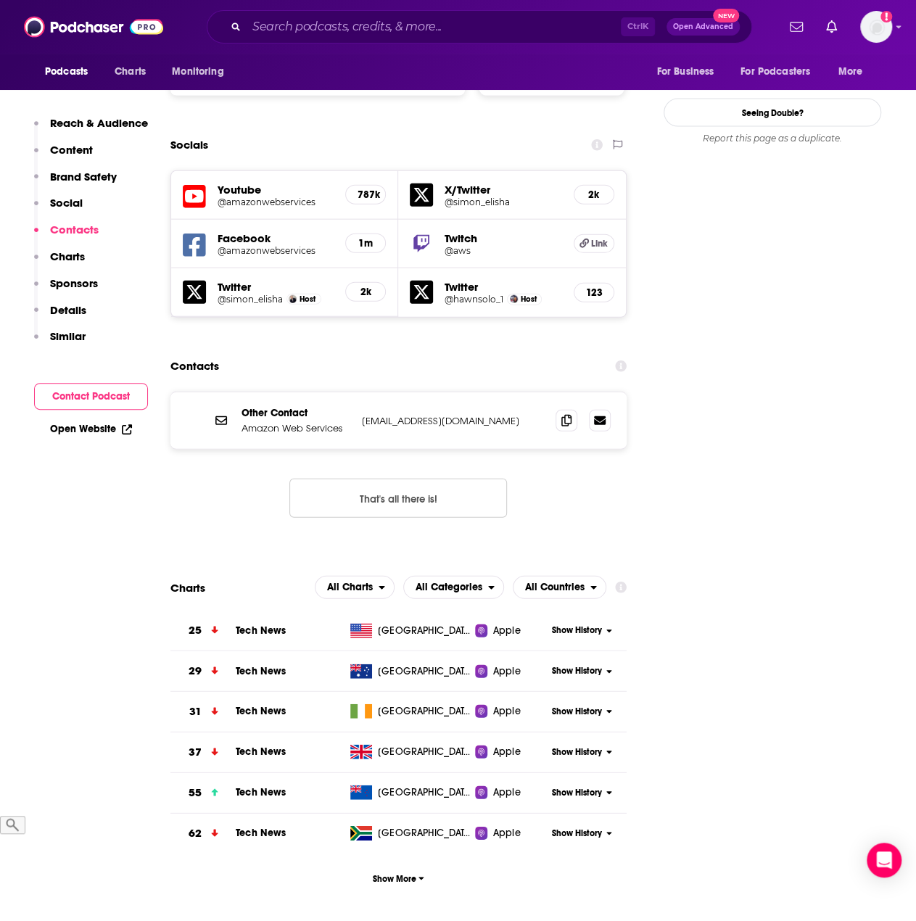
scroll to position [1654, 0]
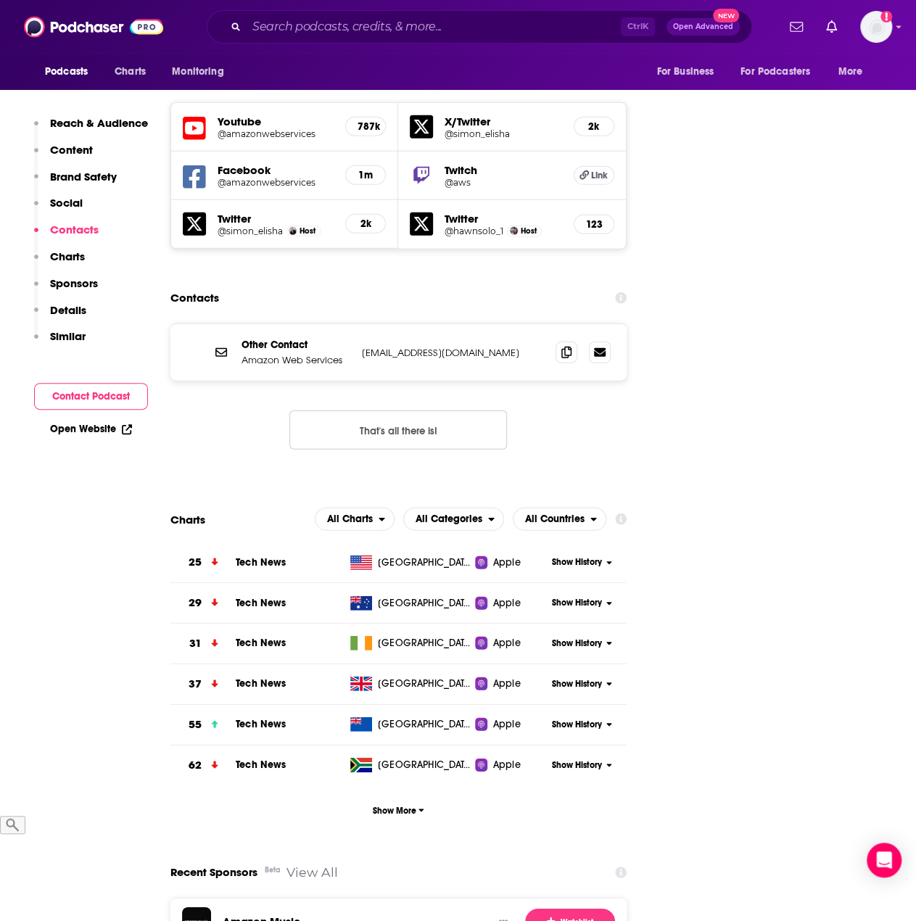
click at [60, 313] on p "Details" at bounding box center [68, 310] width 36 height 14
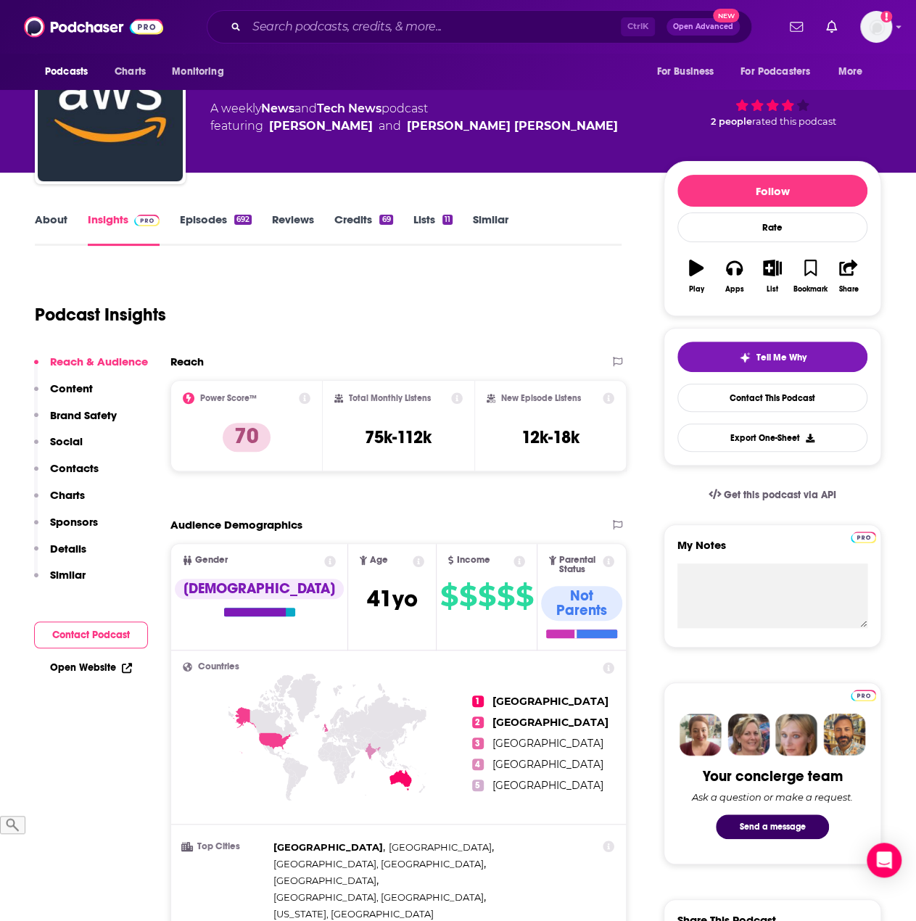
scroll to position [0, 0]
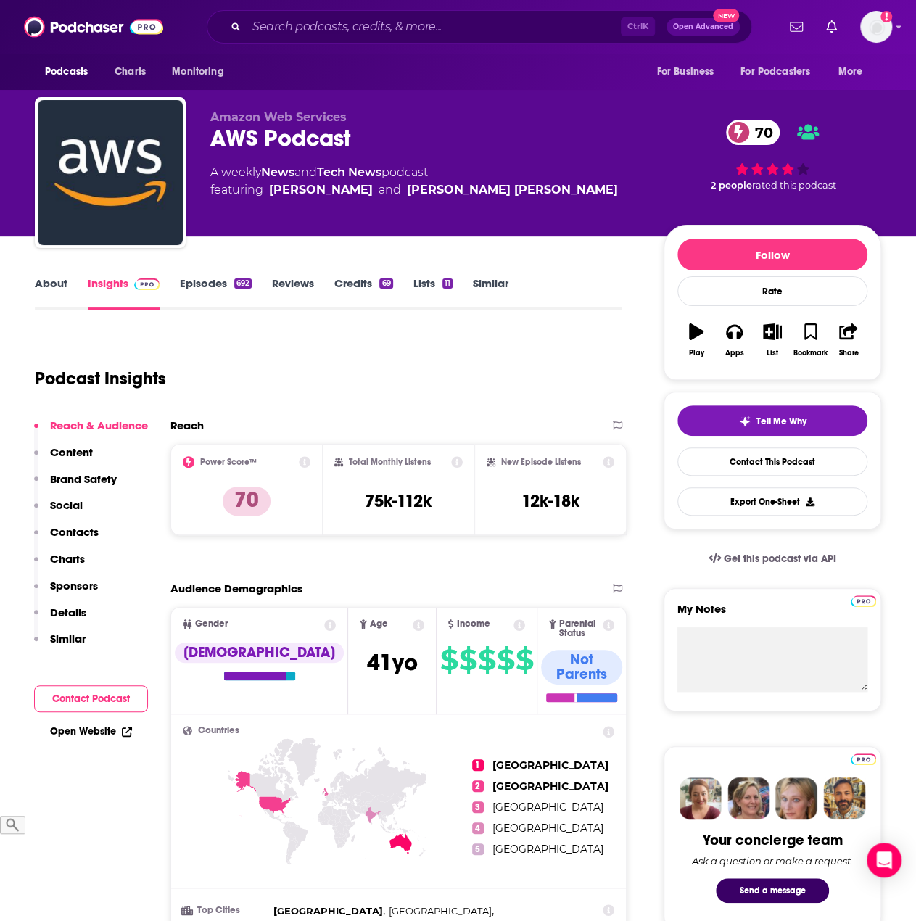
click at [58, 282] on link "About" at bounding box center [51, 292] width 33 height 33
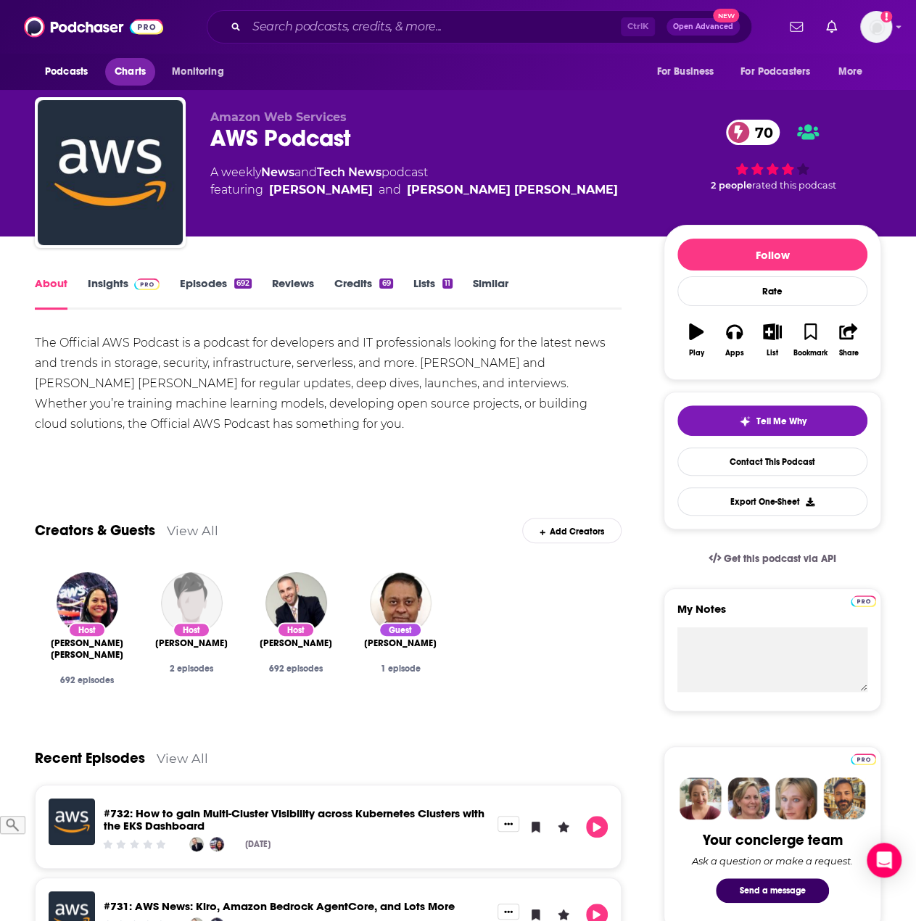
click at [115, 72] on span "Charts" at bounding box center [130, 72] width 31 height 20
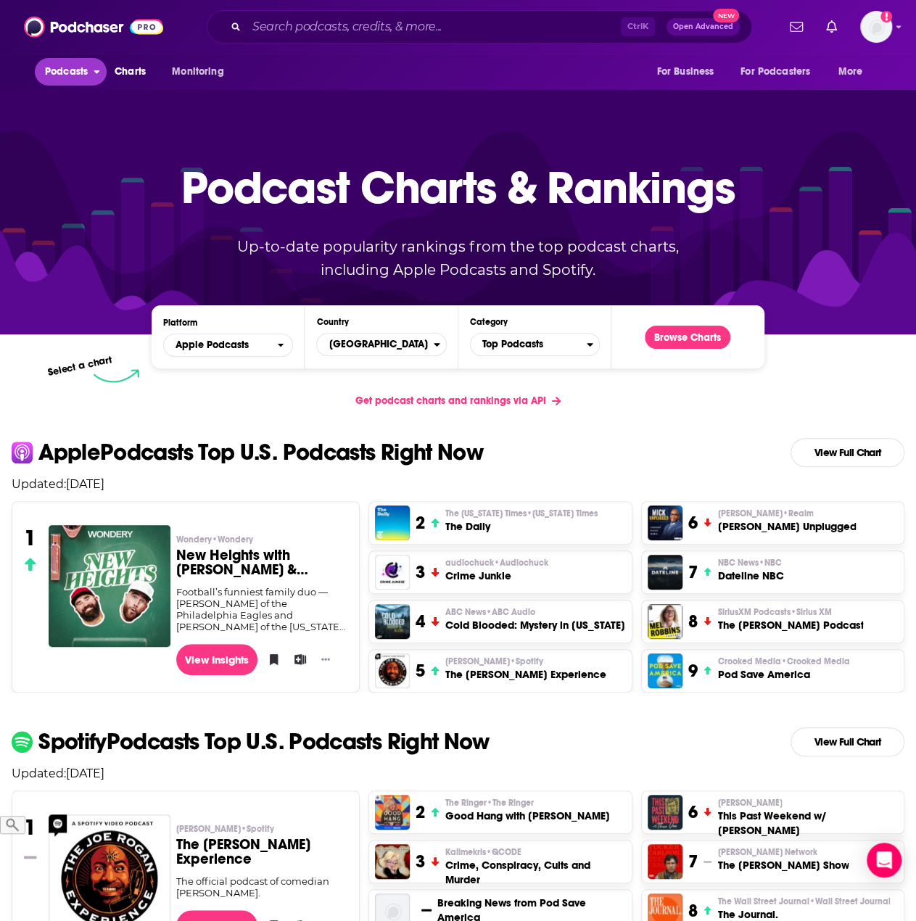
click at [75, 70] on span "Podcasts" at bounding box center [66, 72] width 43 height 20
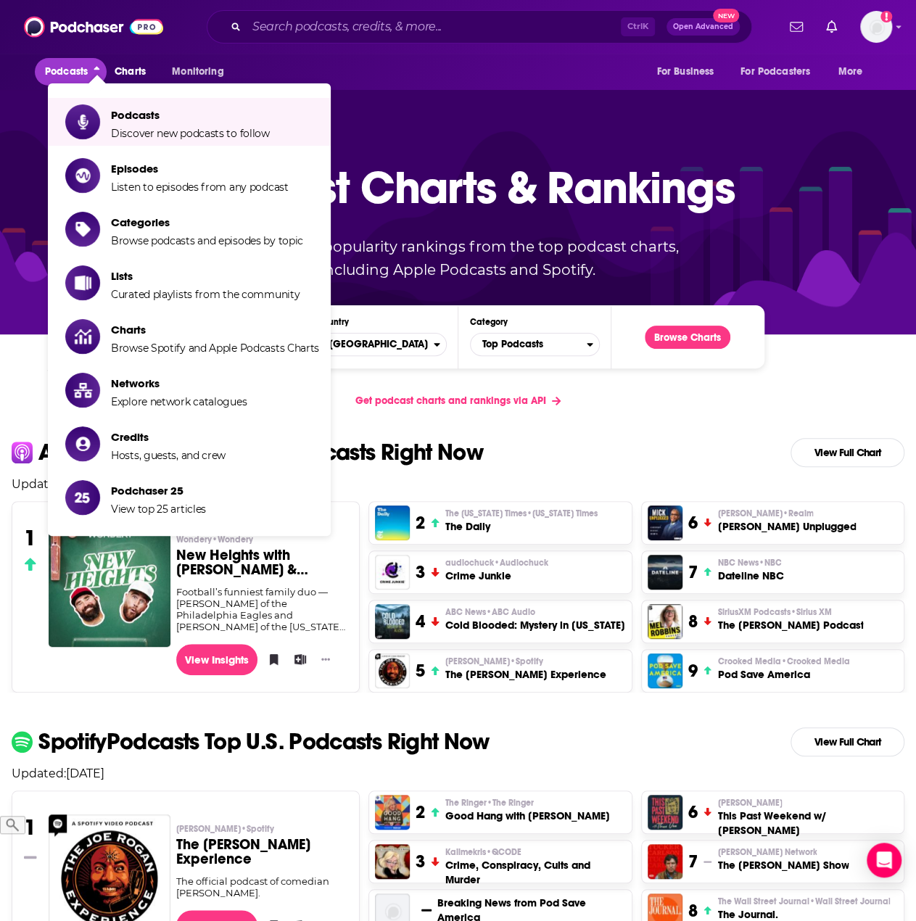
click at [64, 75] on span "Podcasts" at bounding box center [66, 72] width 43 height 20
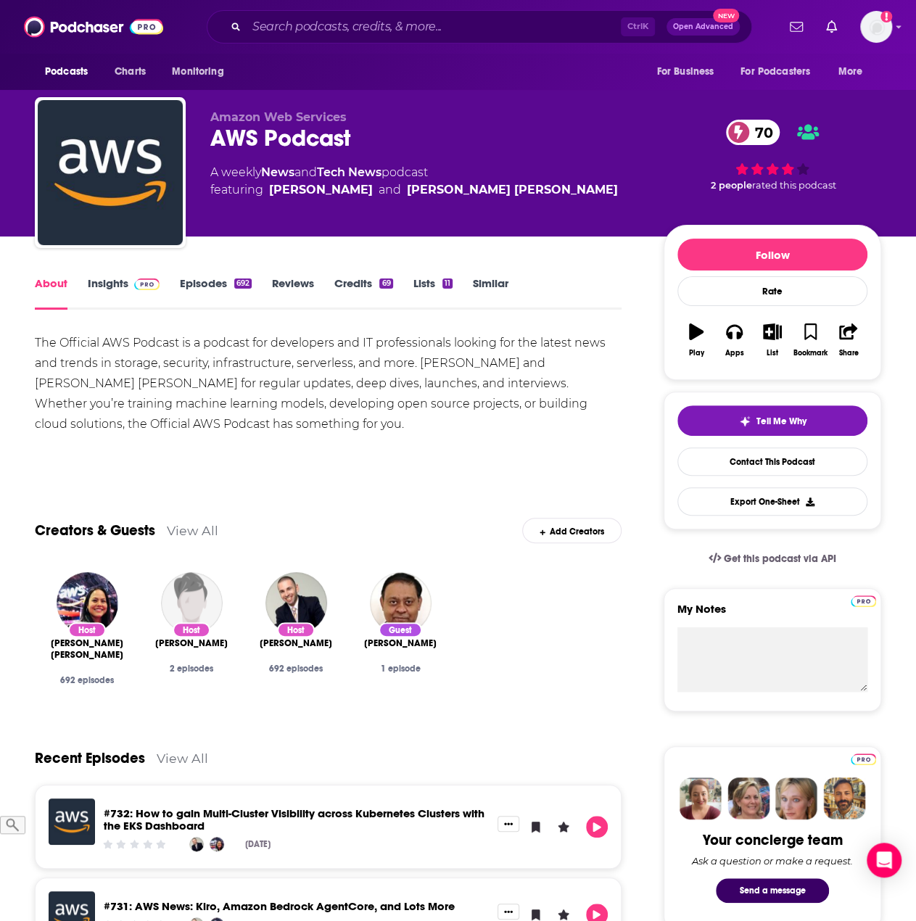
click at [364, 284] on link "Credits 69" at bounding box center [363, 292] width 58 height 33
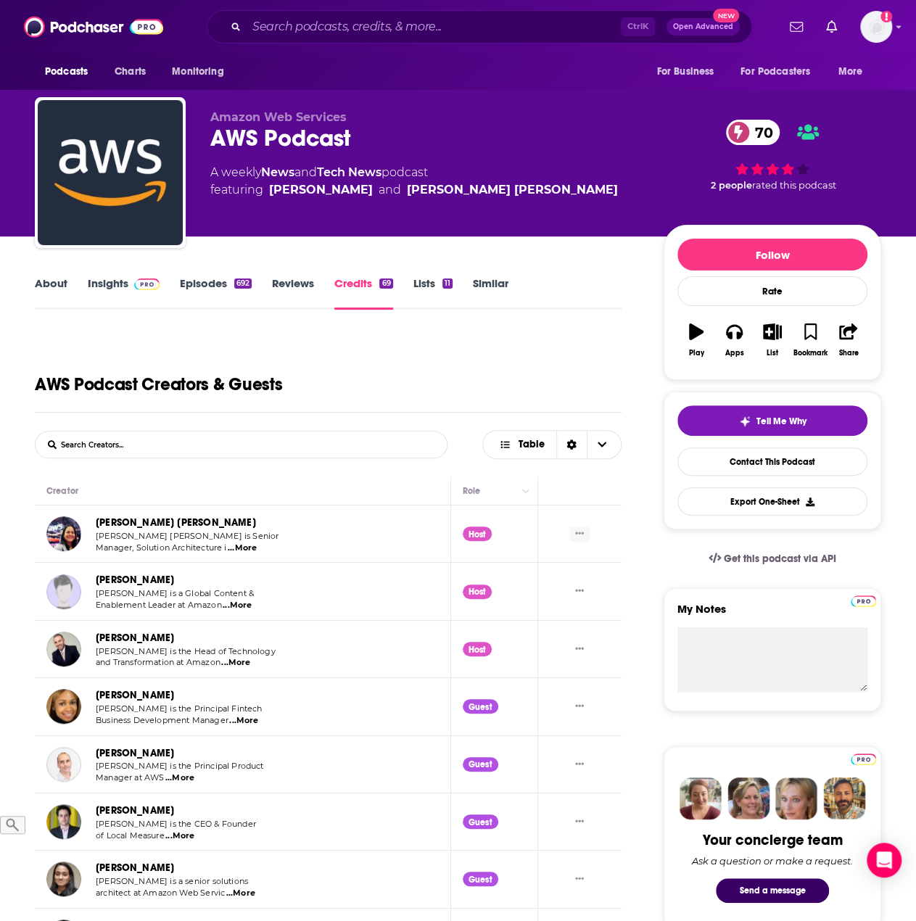
click at [582, 539] on button "Show More Button" at bounding box center [579, 534] width 20 height 15
click at [196, 282] on link "Episodes 692" at bounding box center [216, 292] width 72 height 33
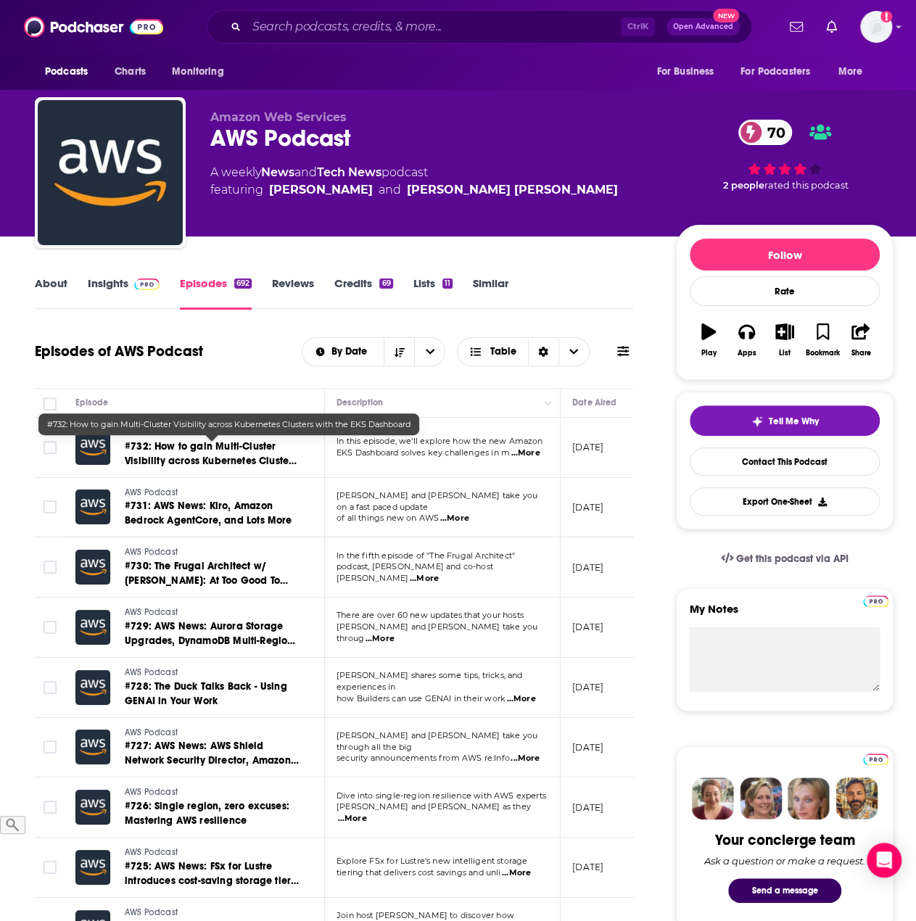
click at [190, 453] on link "#732: How to gain Multi-Cluster Visibility across Kubernetes Clusters with the …" at bounding box center [212, 454] width 174 height 29
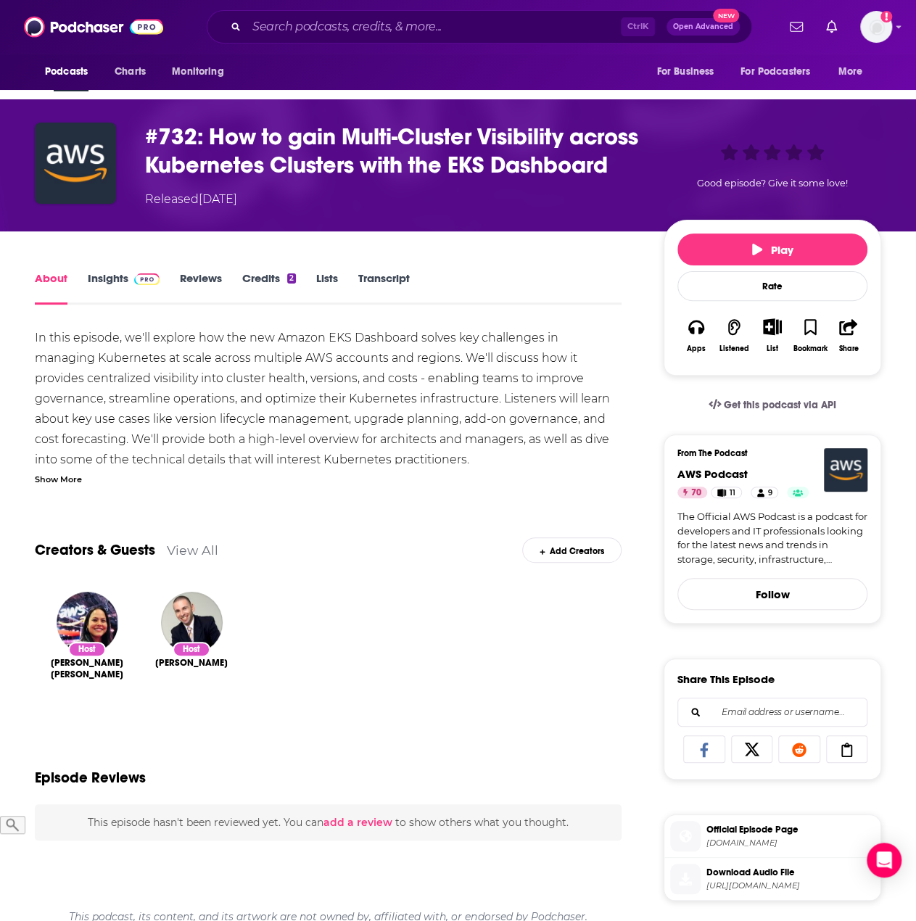
scroll to position [73, 0]
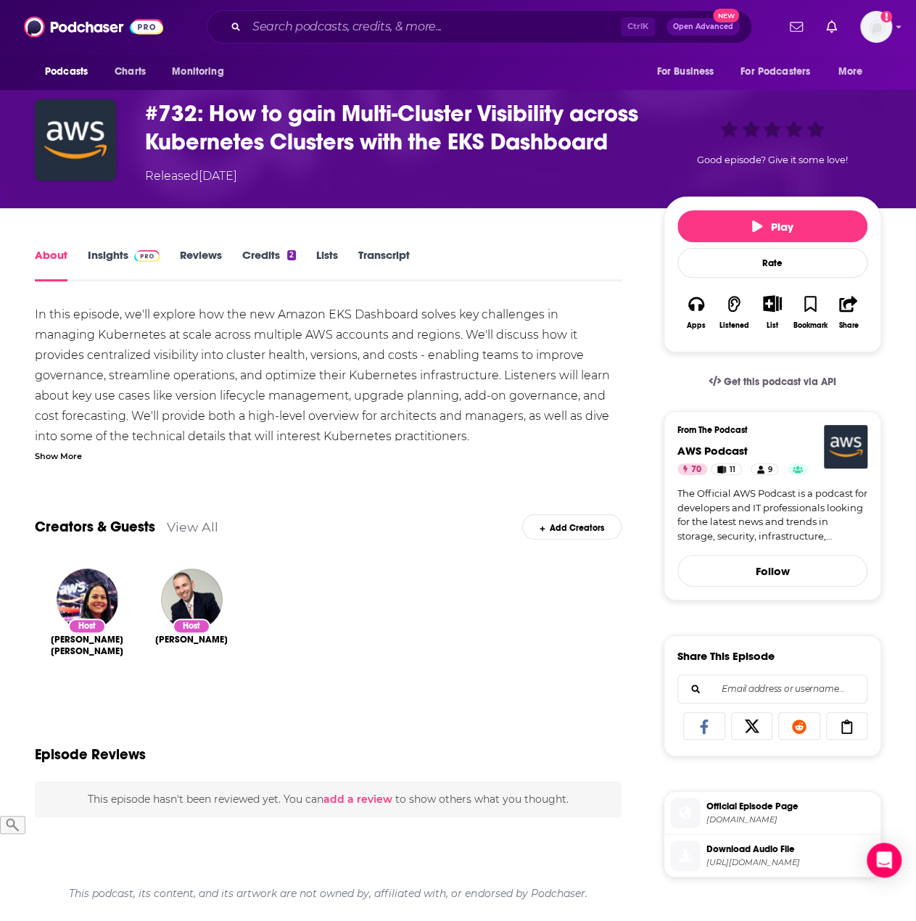
click at [432, 414] on div "In this episode, we'll explore how the new Amazon EKS Dashboard solves key chal…" at bounding box center [328, 416] width 587 height 223
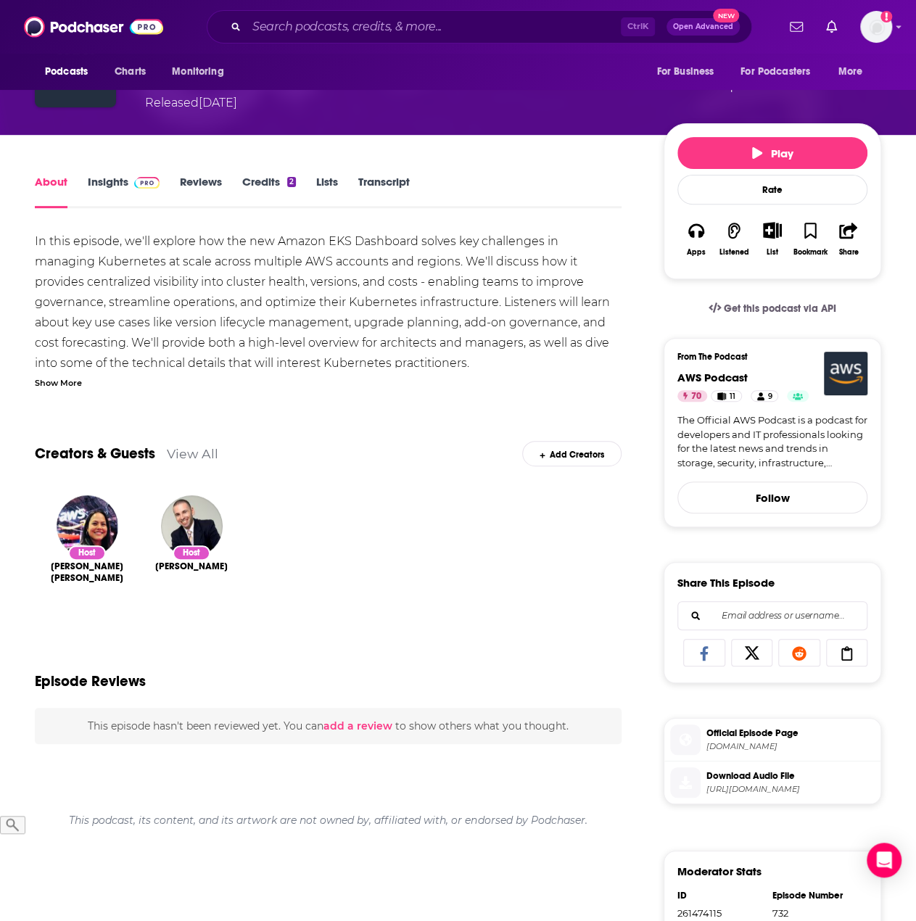
scroll to position [218, 0]
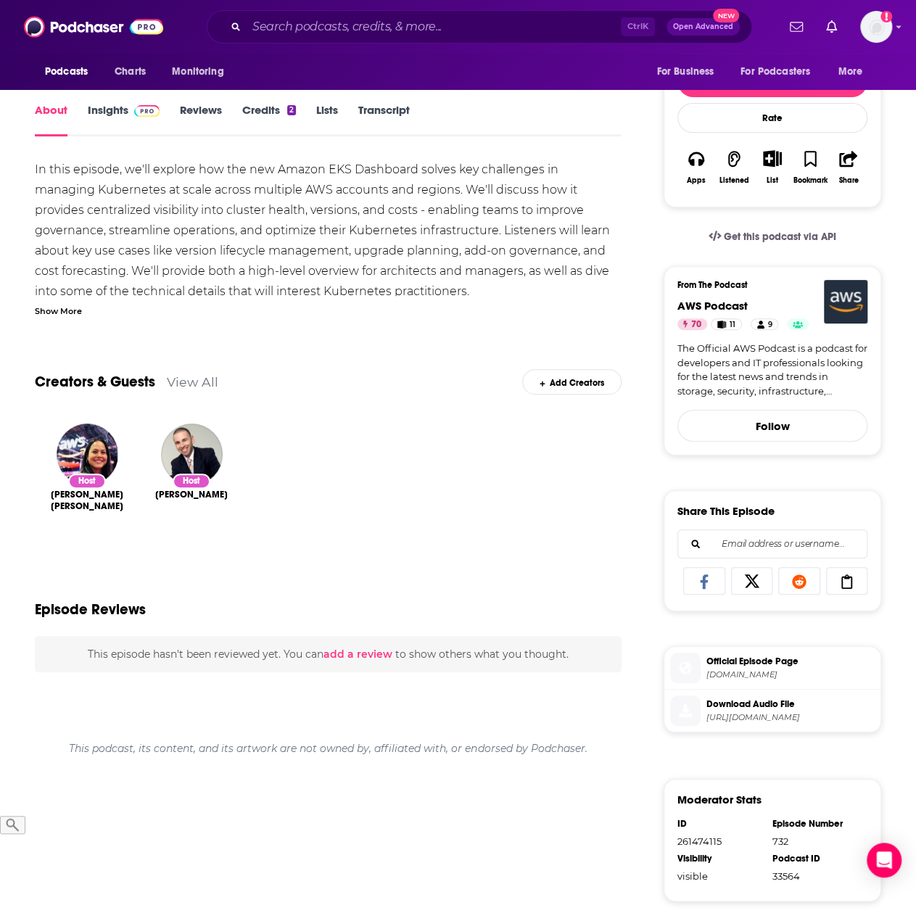
click at [739, 680] on span "[DOMAIN_NAME]" at bounding box center [791, 675] width 168 height 11
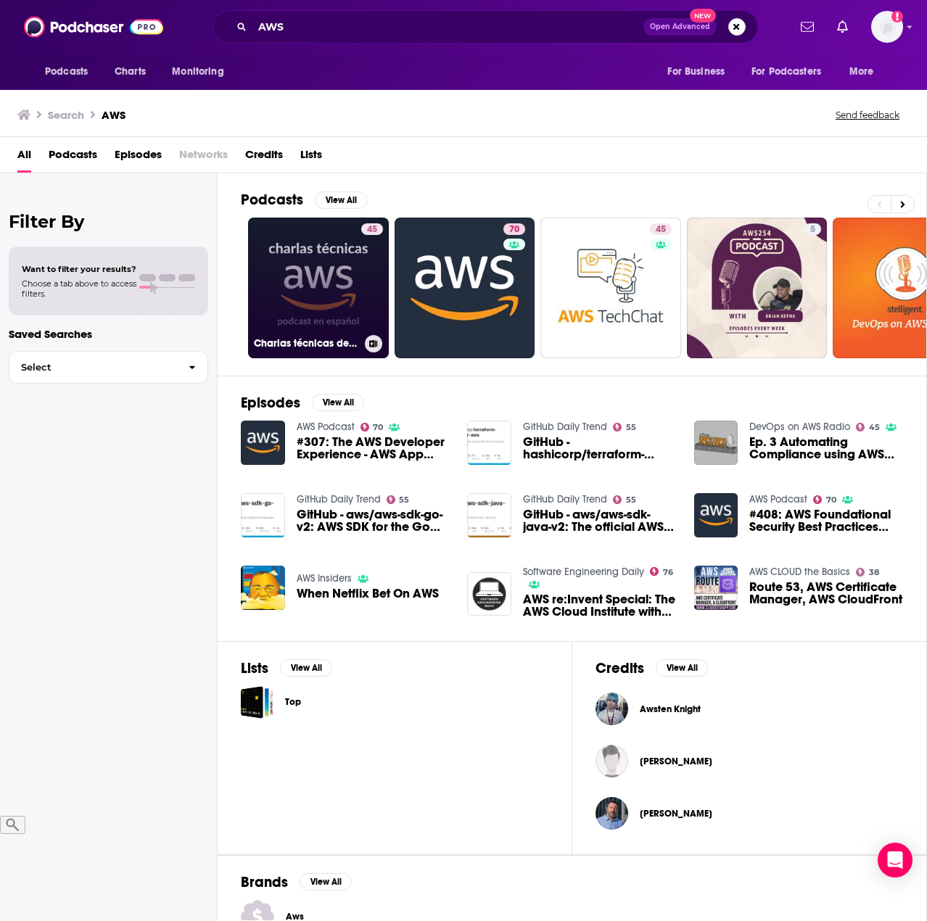
click at [318, 302] on link "45 Charlas técnicas de AWS (AWS en Español)" at bounding box center [318, 288] width 141 height 141
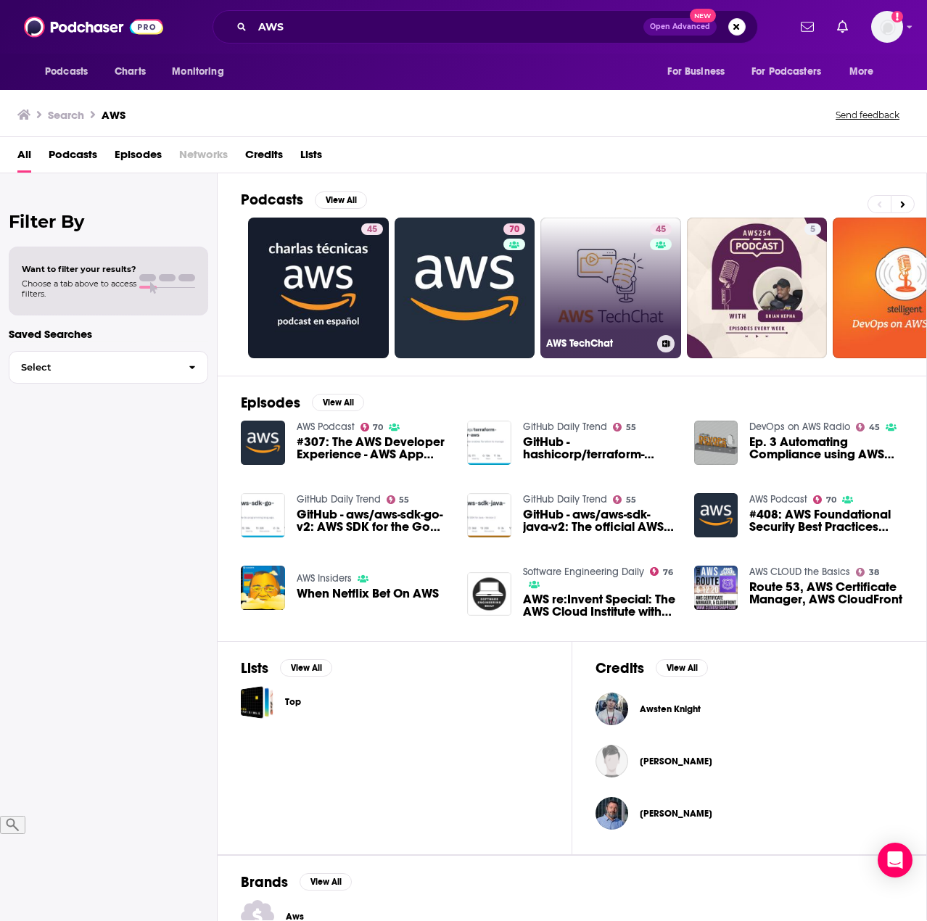
click at [596, 284] on link "45 AWS TechChat" at bounding box center [610, 288] width 141 height 141
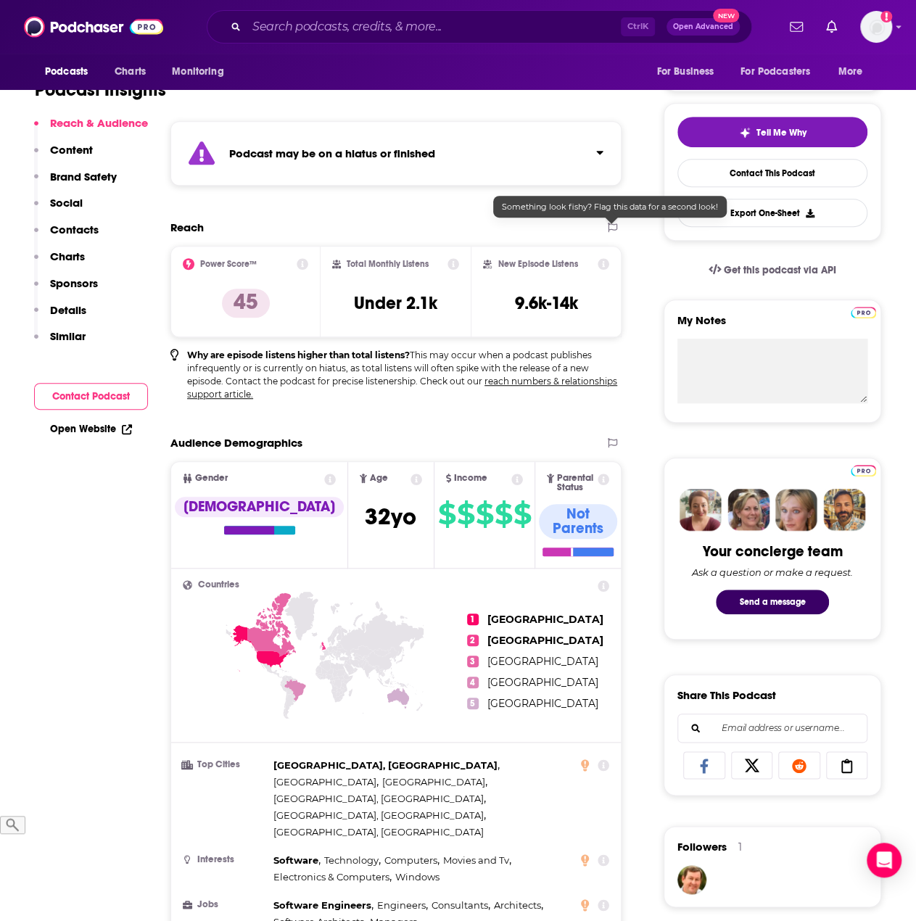
scroll to position [218, 0]
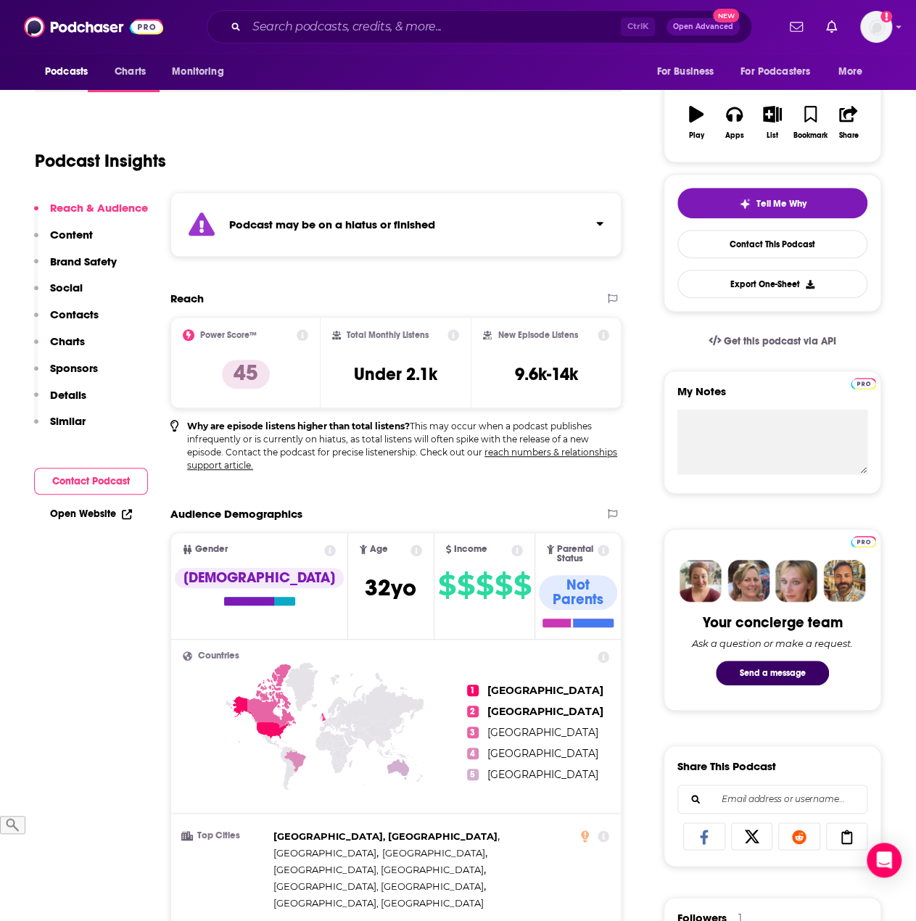
click at [599, 218] on icon "Click to expand status details" at bounding box center [599, 224] width 7 height 12
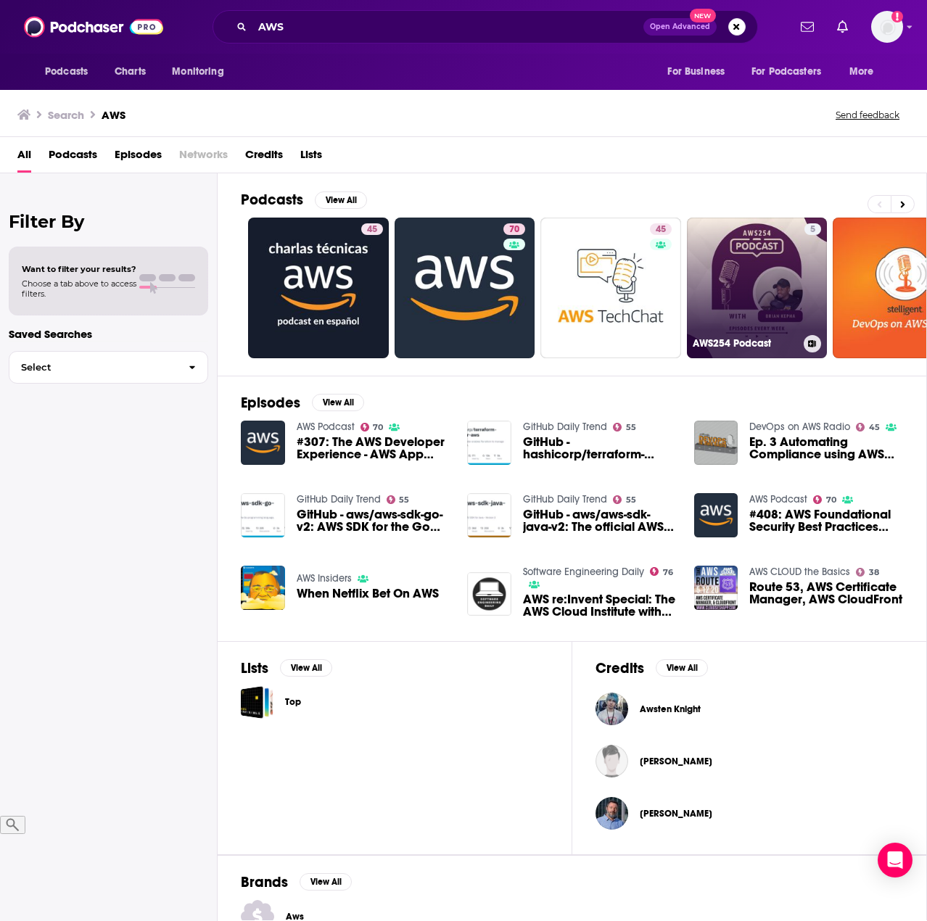
click at [751, 250] on link "5 AWS254 Podcast" at bounding box center [757, 288] width 141 height 141
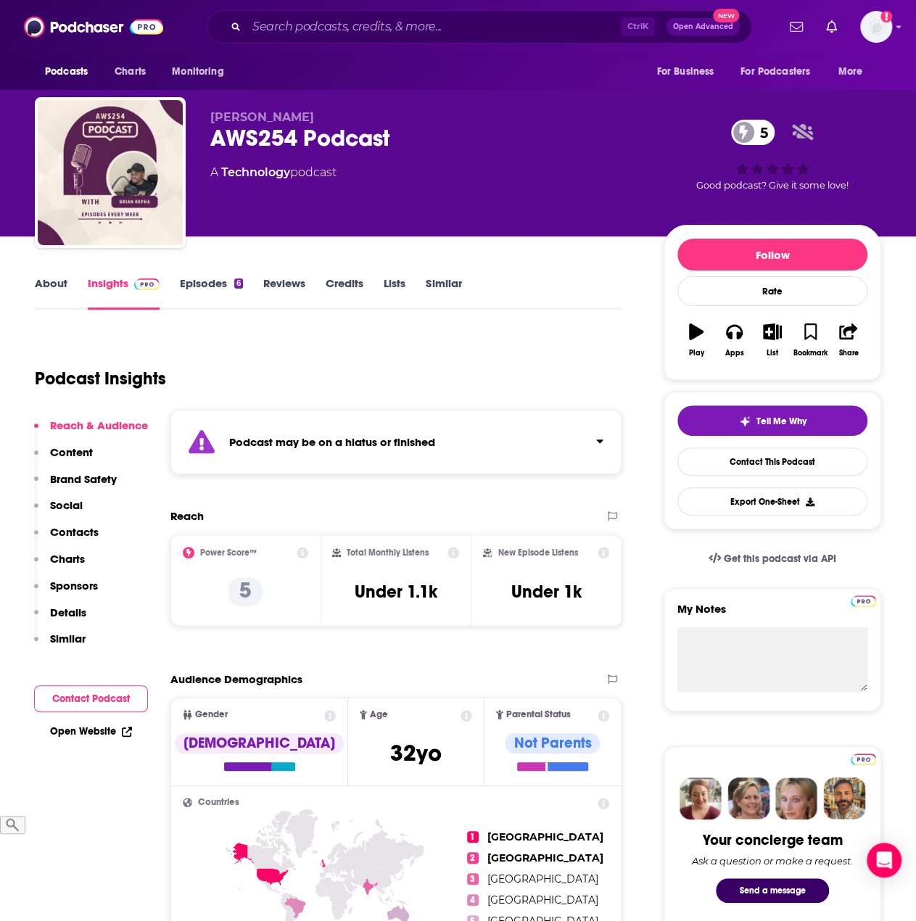
click at [604, 436] on div "Podcast may be on a hiatus or finished" at bounding box center [395, 442] width 451 height 65
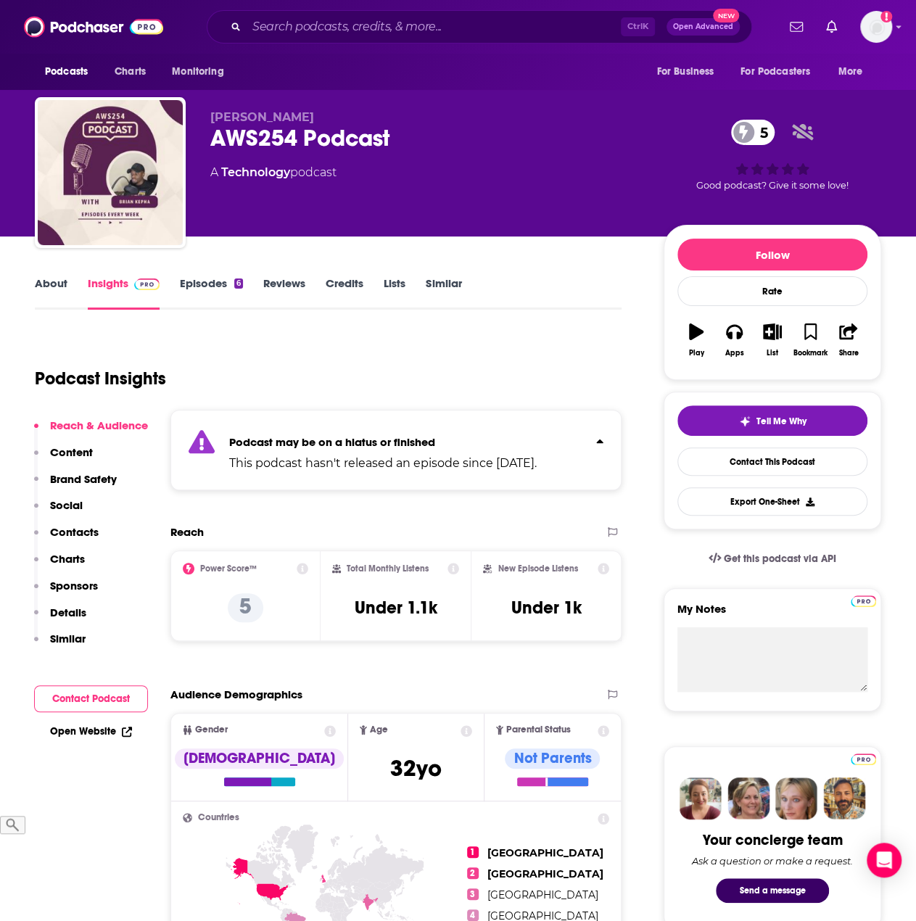
click at [604, 442] on div "Podcast may be on a hiatus or finished This podcast hasn't released an episode …" at bounding box center [395, 450] width 451 height 81
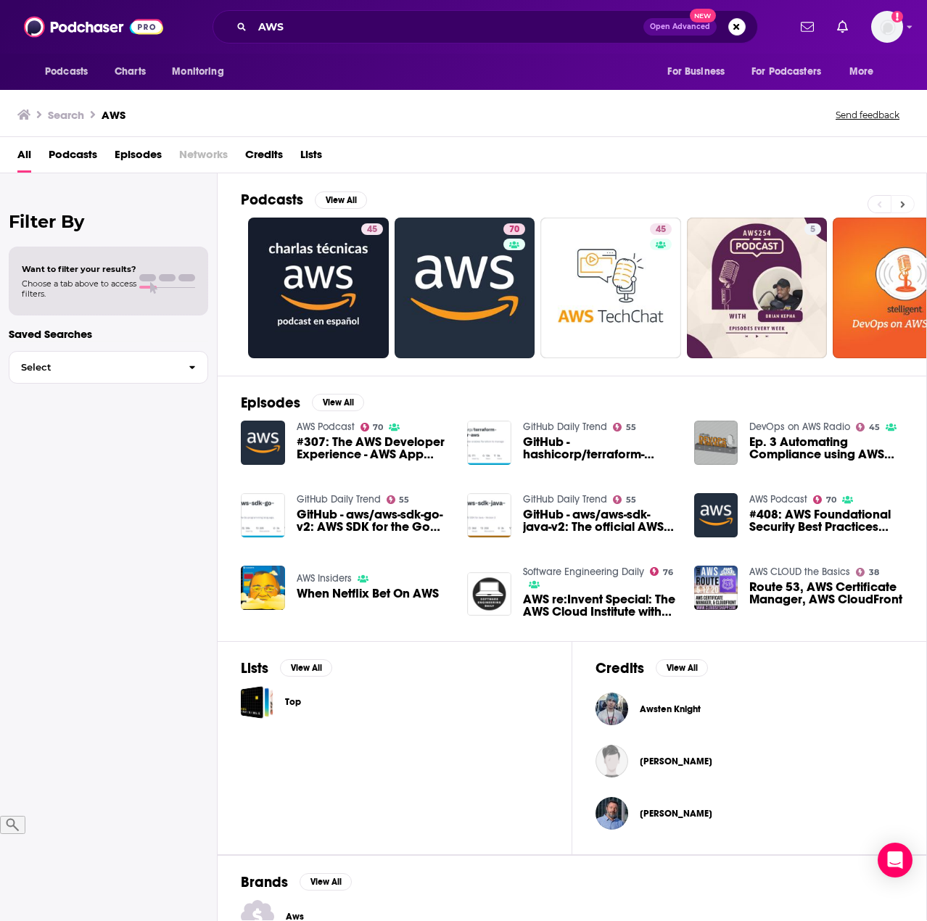
click at [911, 202] on button at bounding box center [903, 204] width 24 height 18
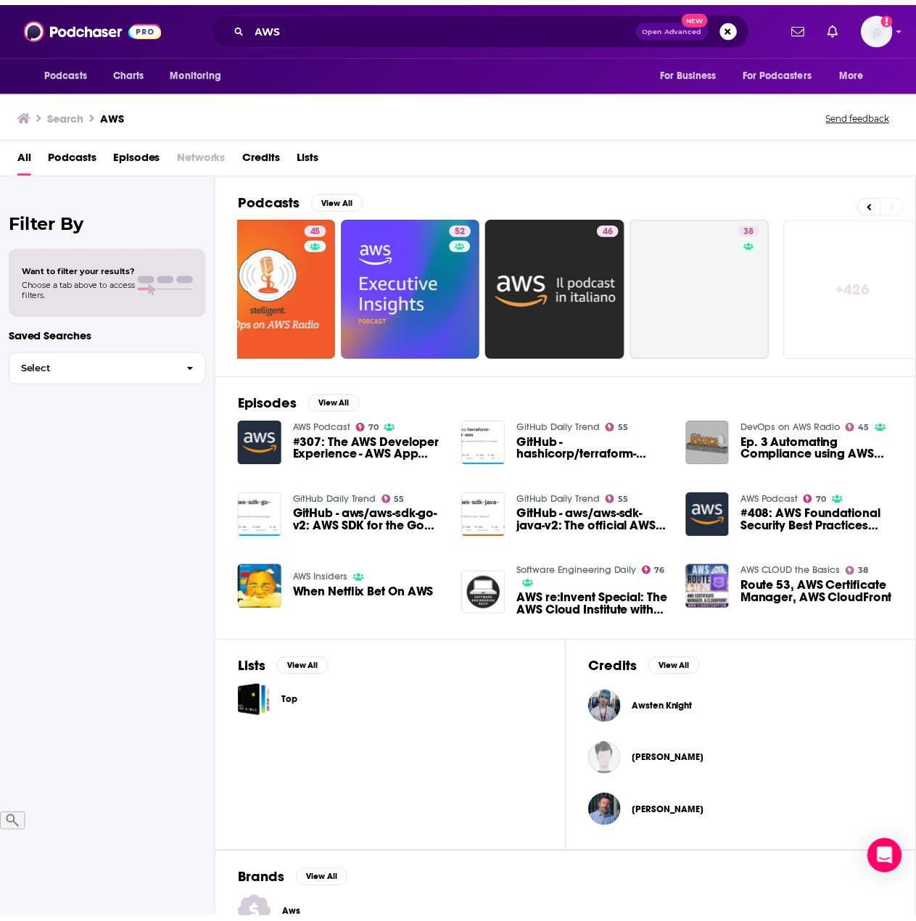
scroll to position [0, 646]
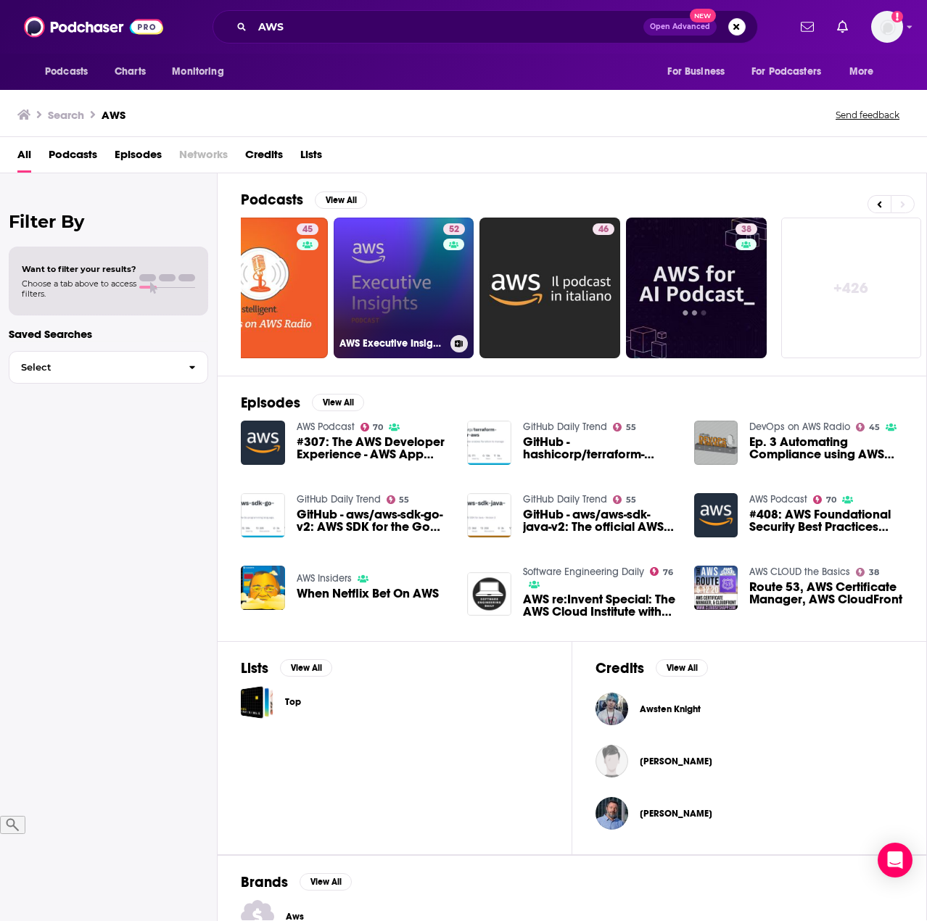
click at [372, 285] on link "52 AWS Executive Insights" at bounding box center [404, 288] width 141 height 141
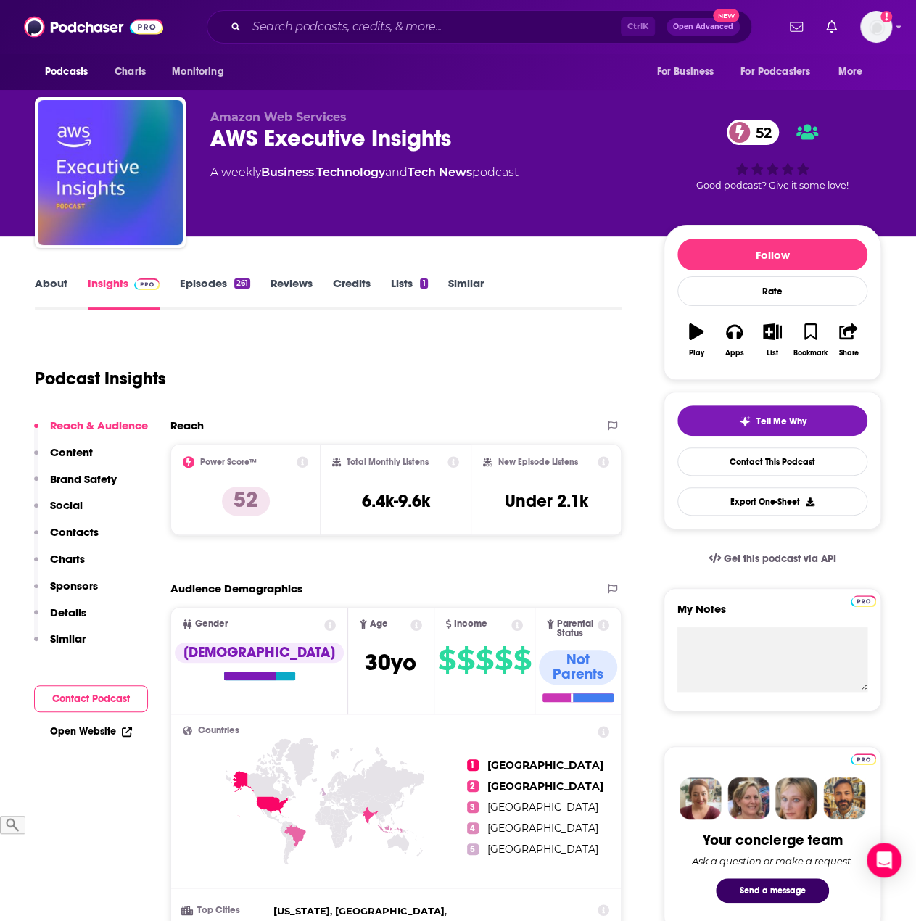
click at [196, 289] on link "Episodes 261" at bounding box center [215, 292] width 70 height 33
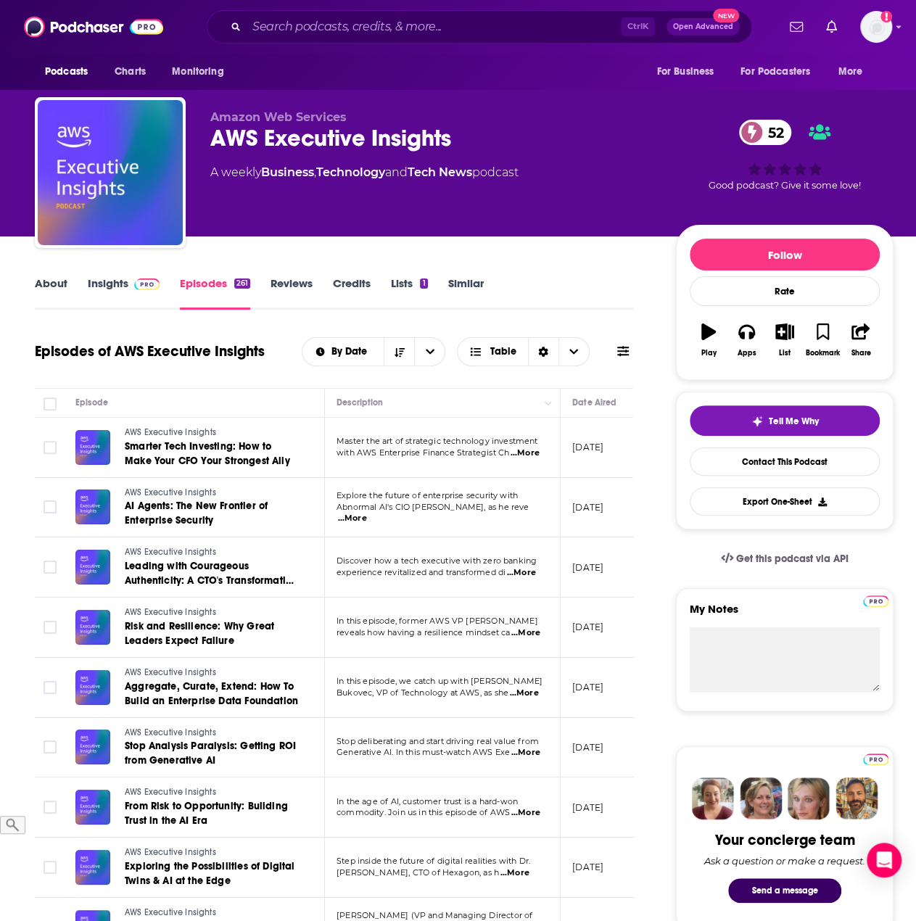
click at [44, 280] on link "About" at bounding box center [51, 292] width 33 height 33
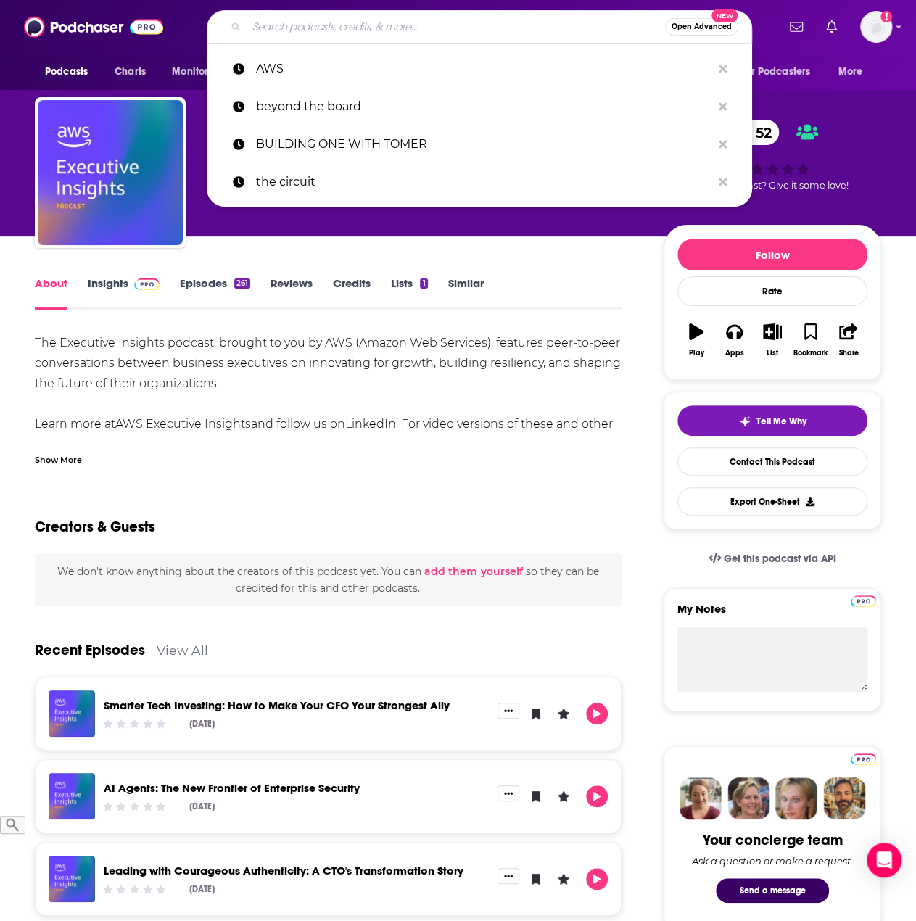
click at [427, 25] on input "Search podcasts, credits, & more..." at bounding box center [456, 26] width 419 height 23
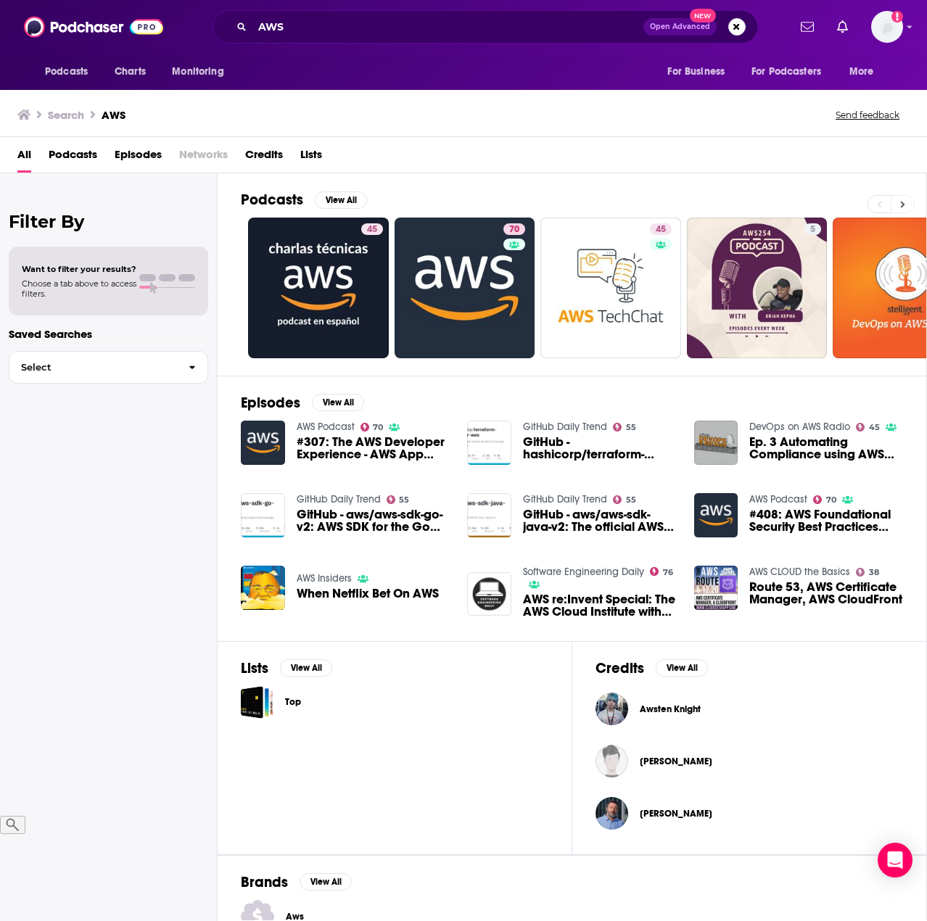
click at [907, 199] on button at bounding box center [903, 204] width 24 height 18
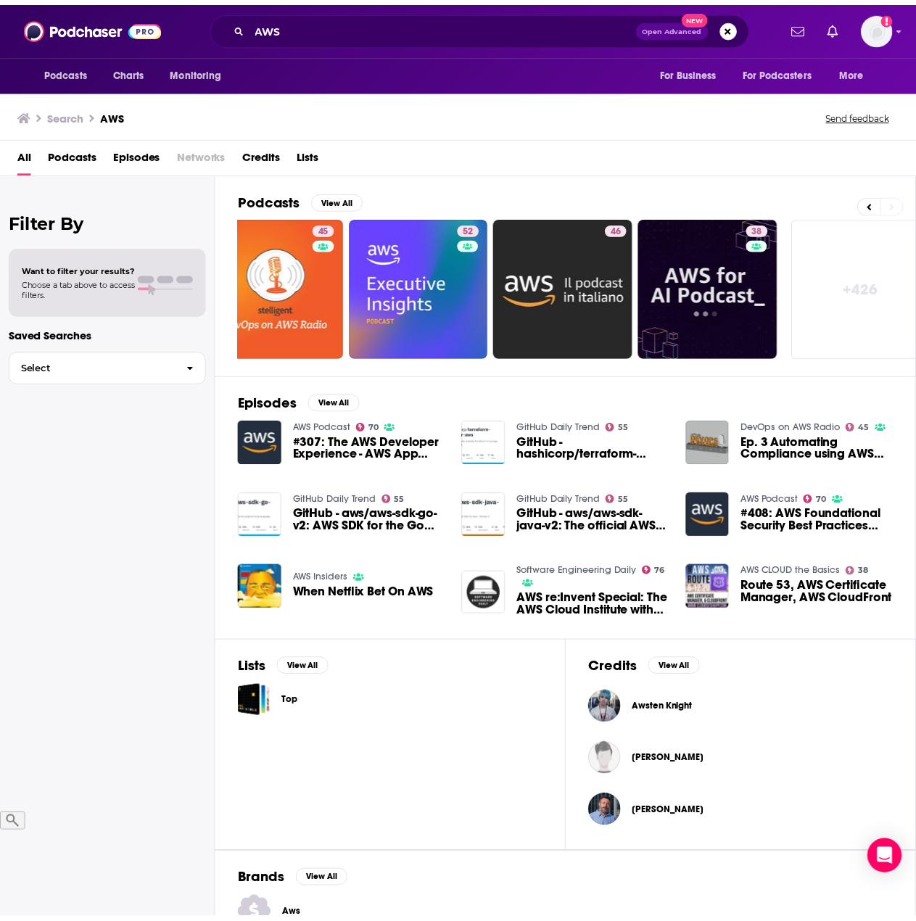
scroll to position [0, 646]
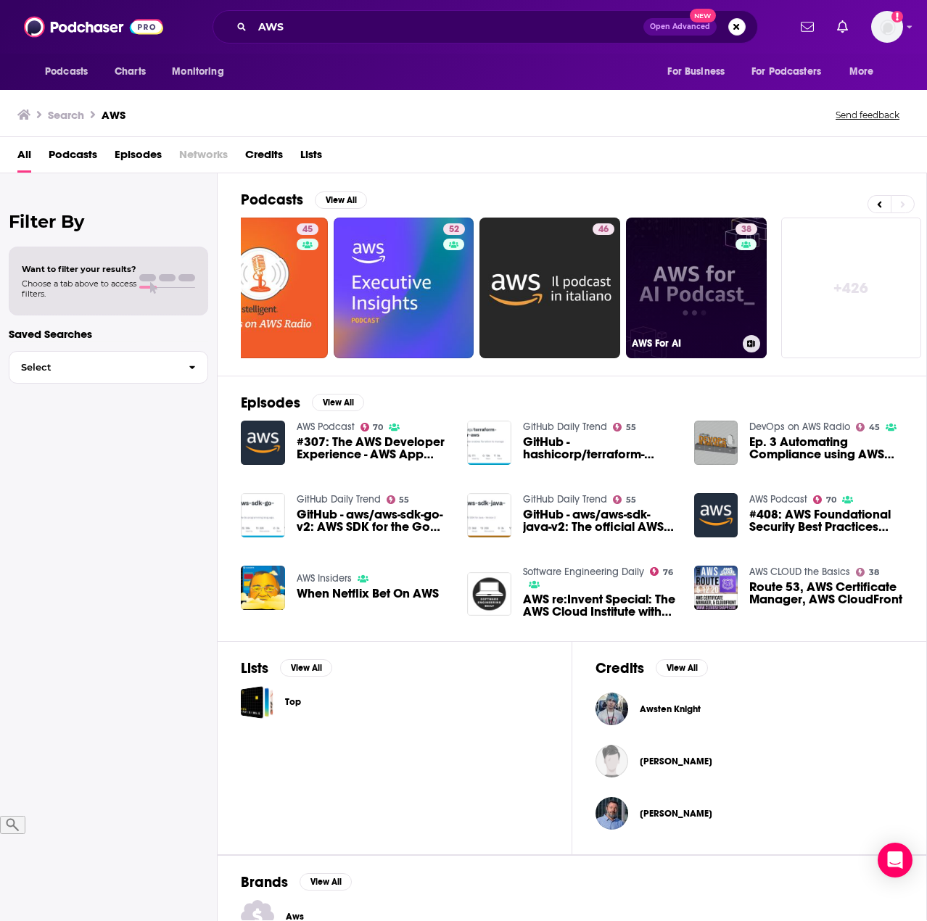
click at [711, 303] on link "38 AWS For AI" at bounding box center [696, 288] width 141 height 141
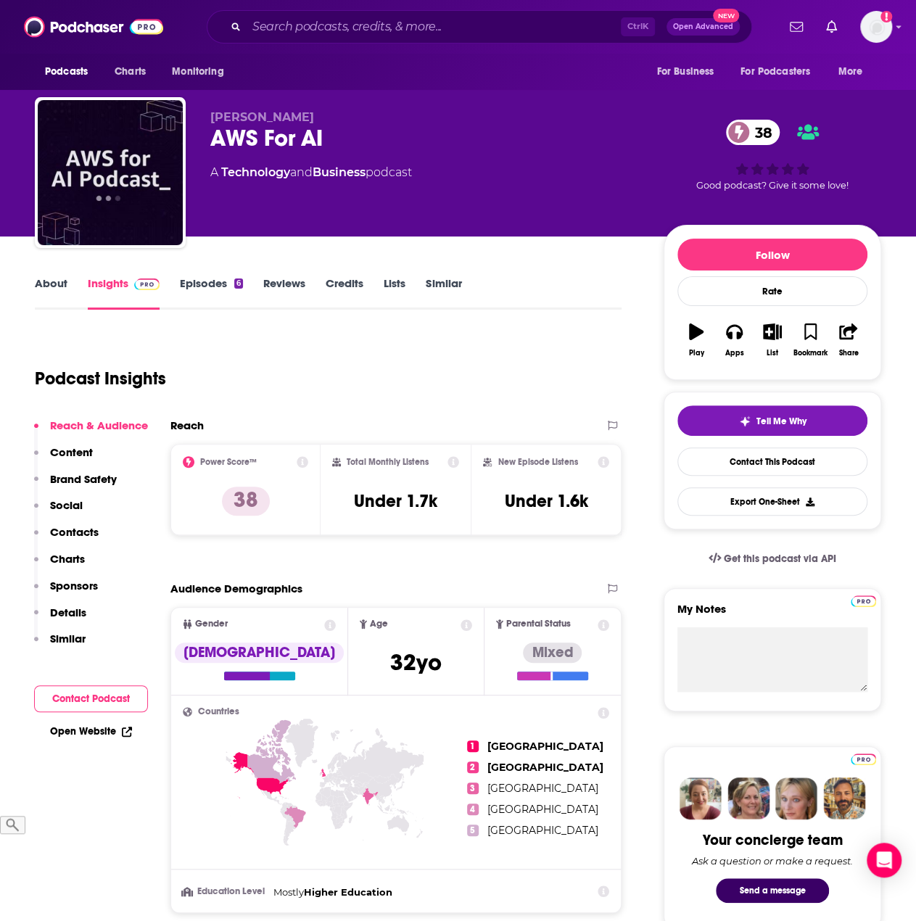
click at [38, 286] on link "About" at bounding box center [51, 292] width 33 height 33
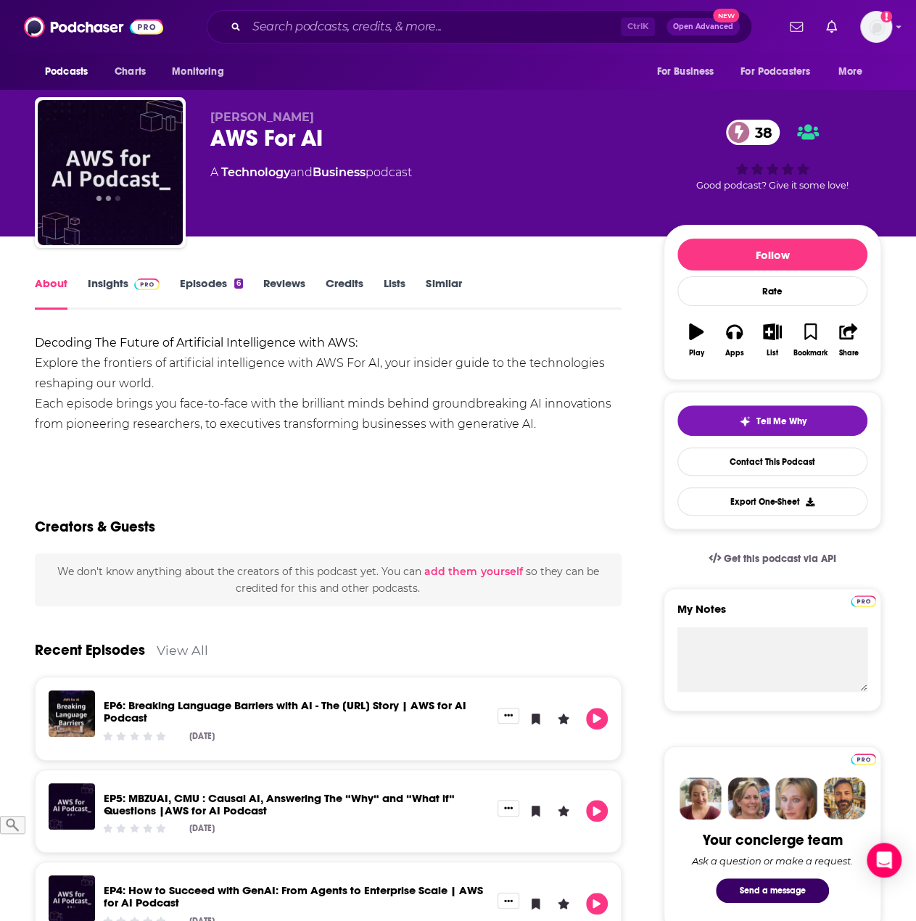
click at [222, 288] on link "Episodes 6" at bounding box center [211, 292] width 63 height 33
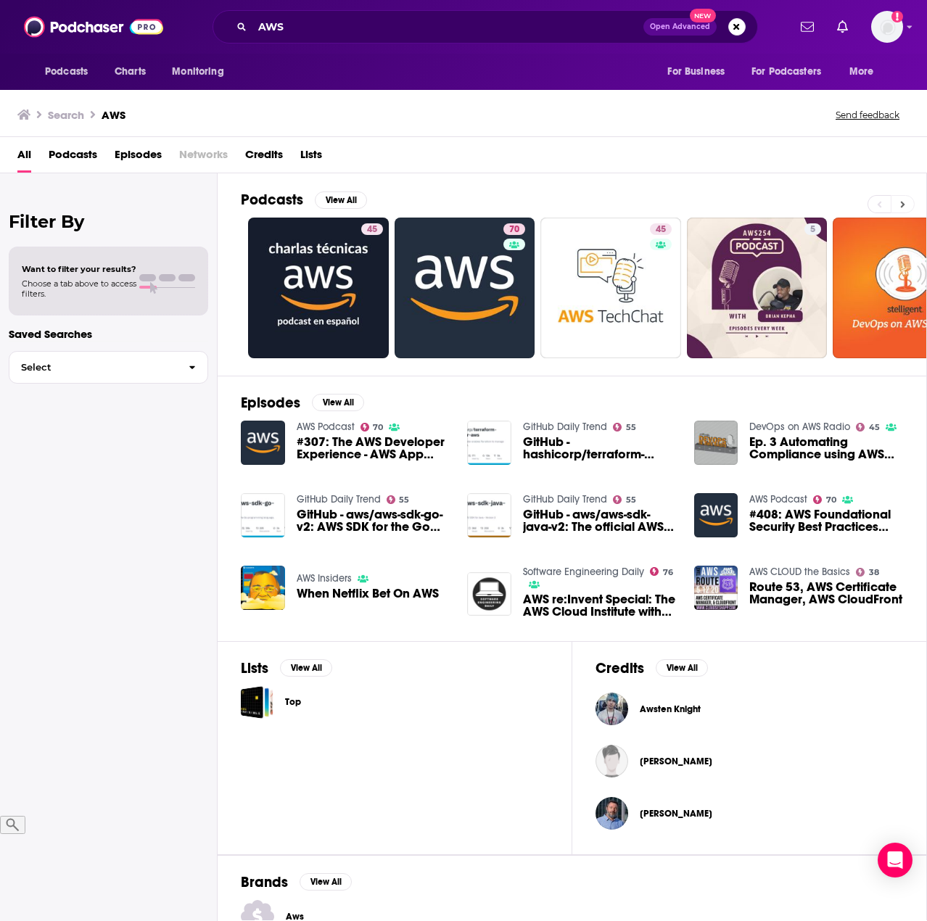
click at [910, 203] on button at bounding box center [903, 204] width 24 height 18
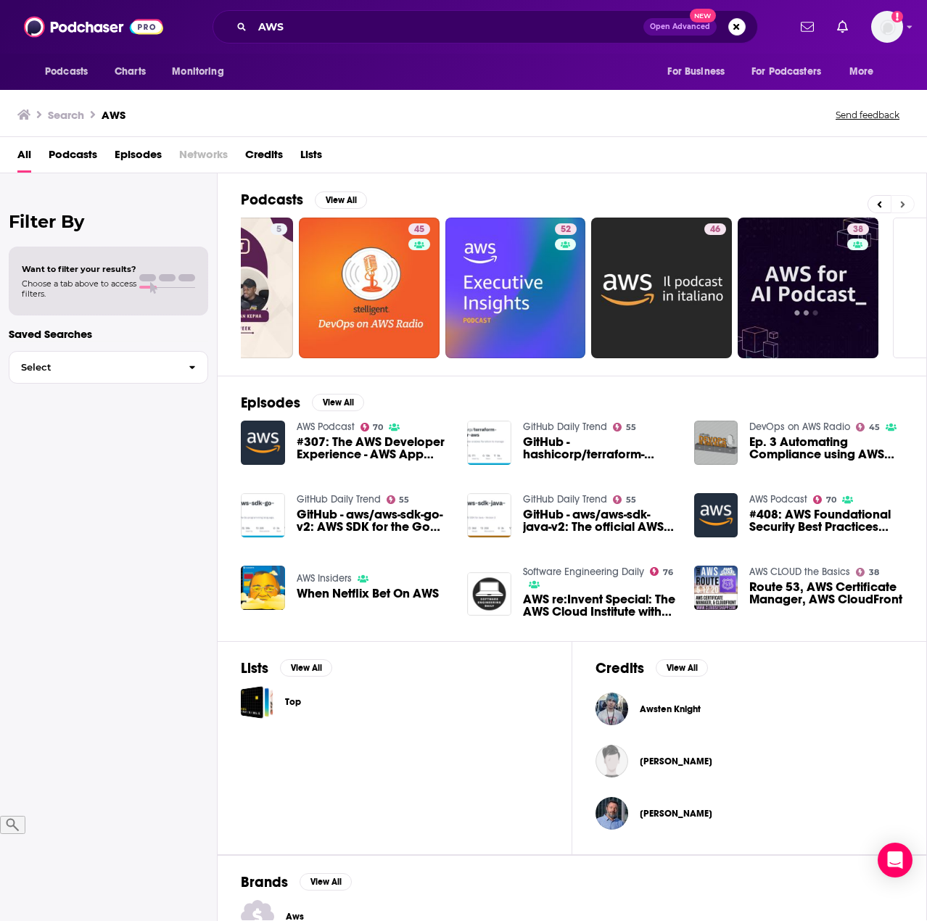
scroll to position [0, 646]
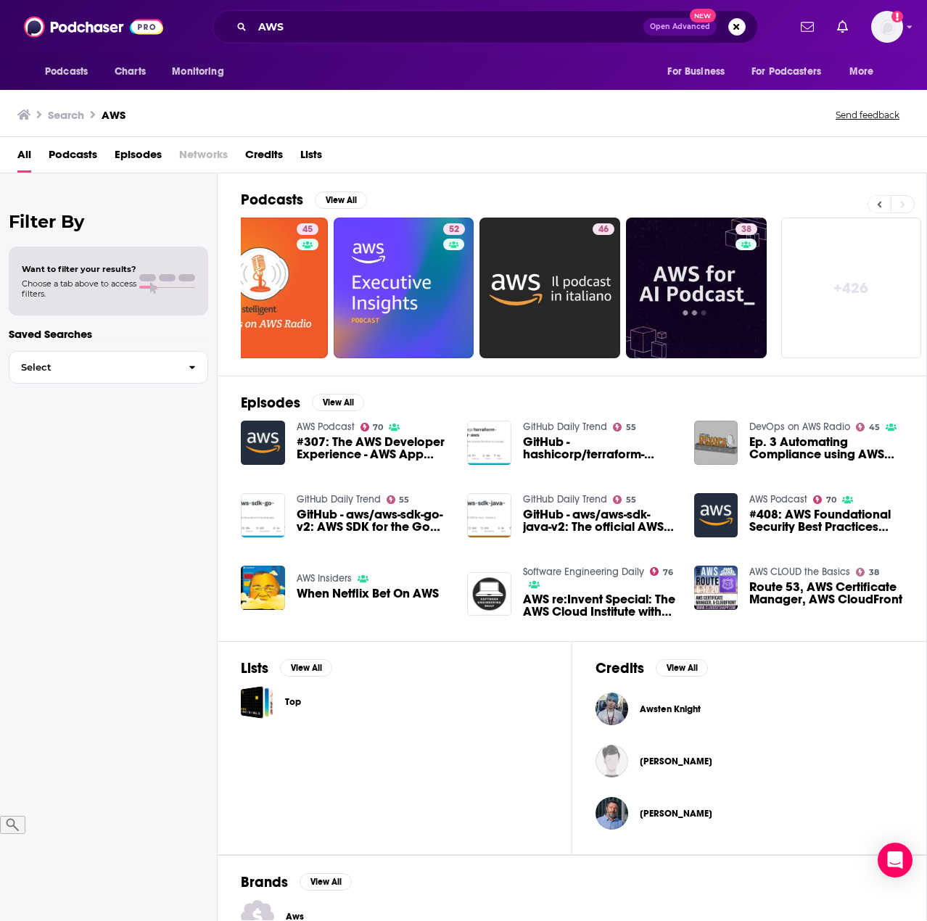
click at [873, 209] on button at bounding box center [879, 204] width 23 height 18
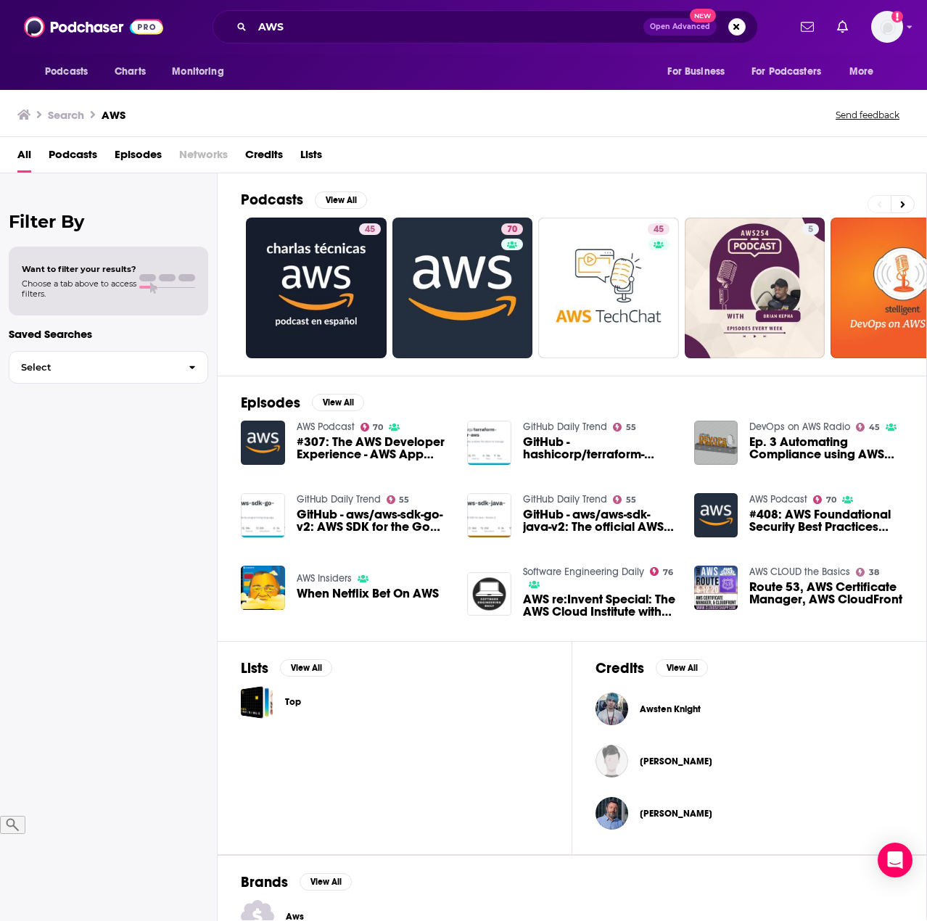
scroll to position [0, 0]
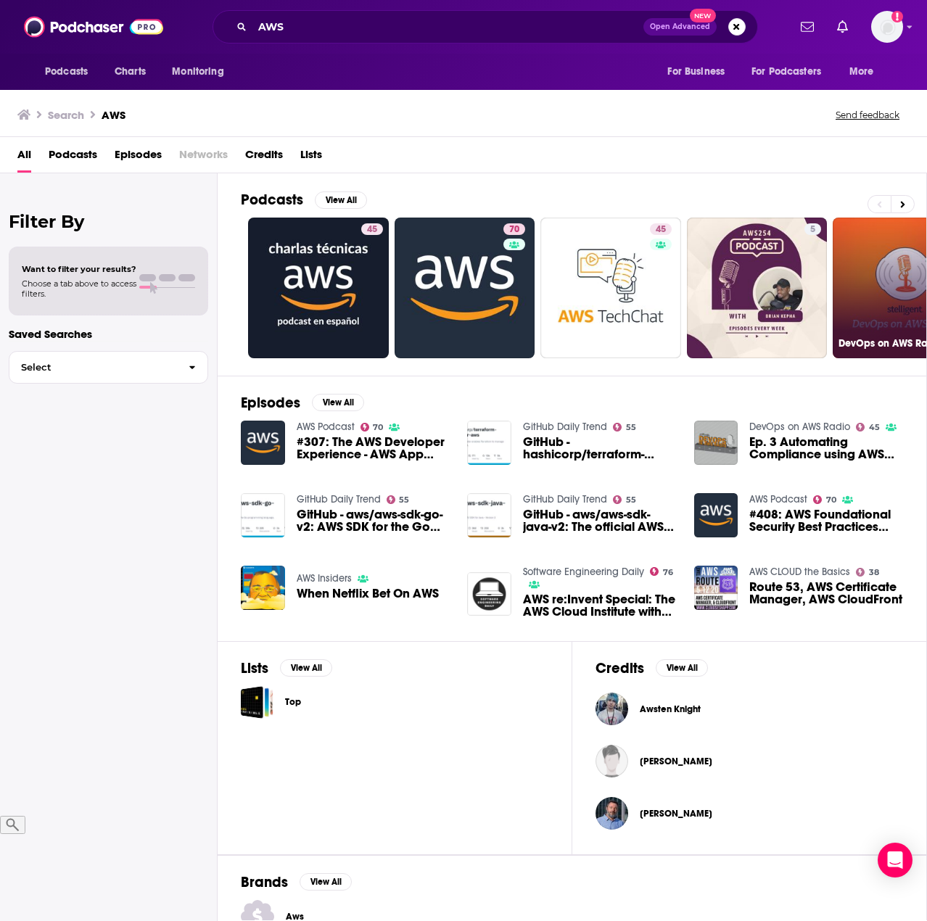
click at [852, 276] on link "45 DevOps on AWS Radio" at bounding box center [903, 288] width 141 height 141
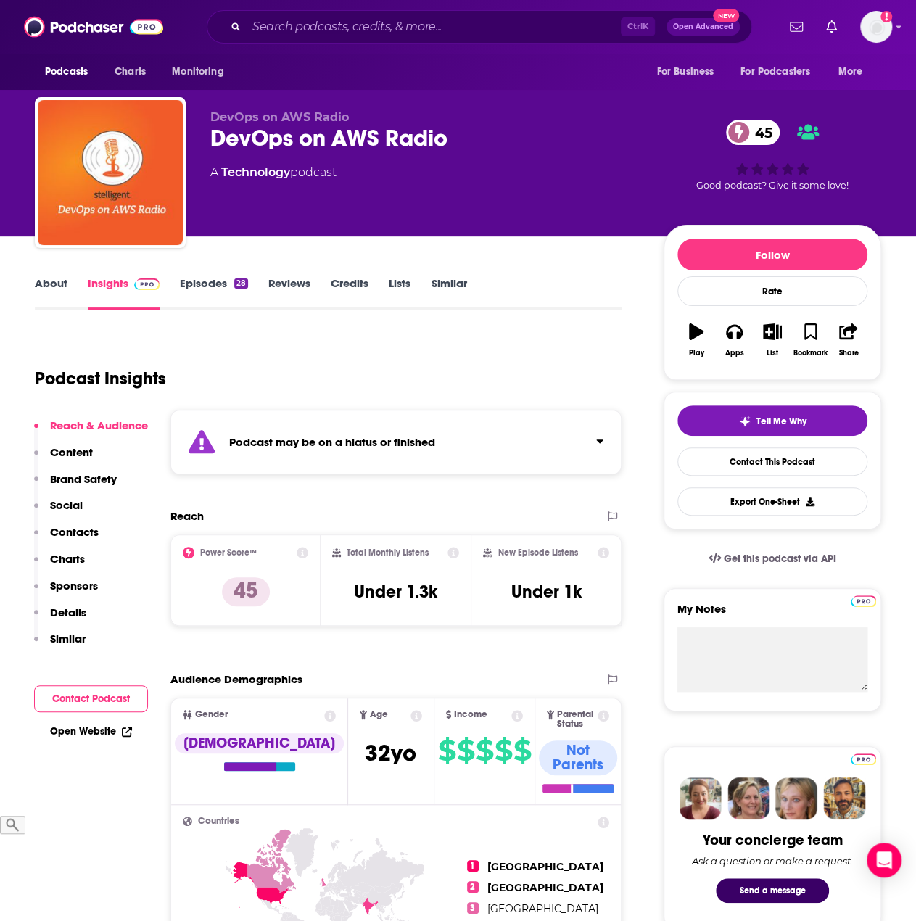
click at [608, 440] on div "Podcast may be on a hiatus or finished" at bounding box center [395, 442] width 451 height 65
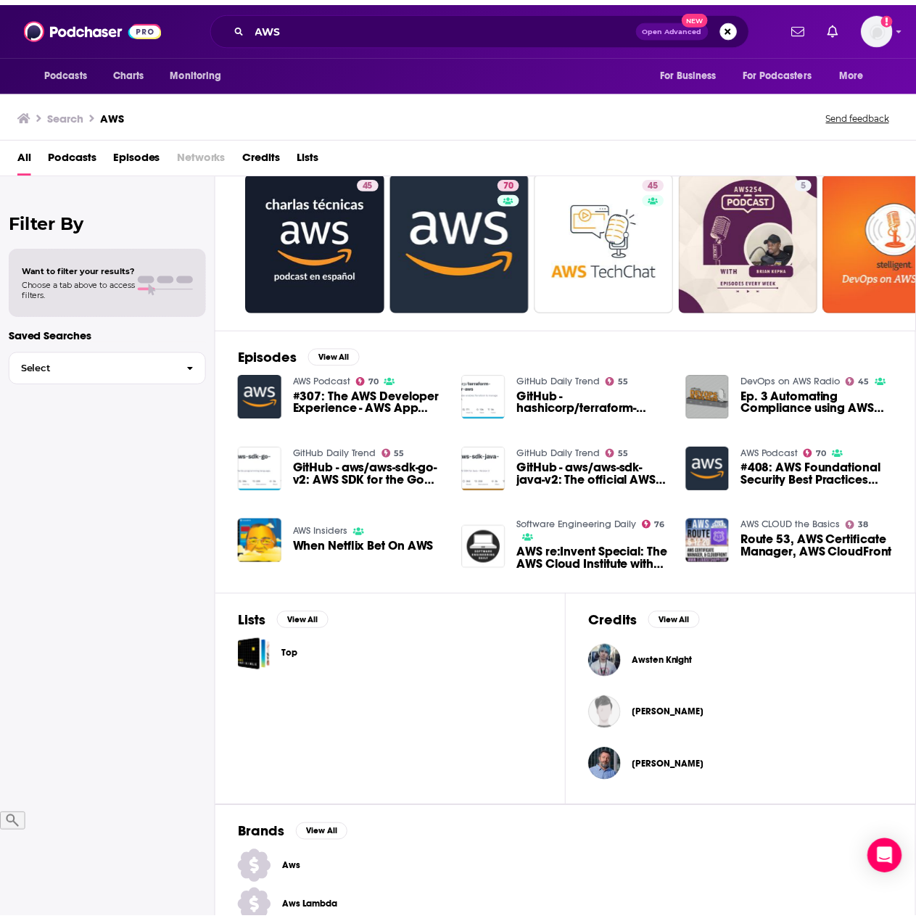
scroll to position [65, 0]
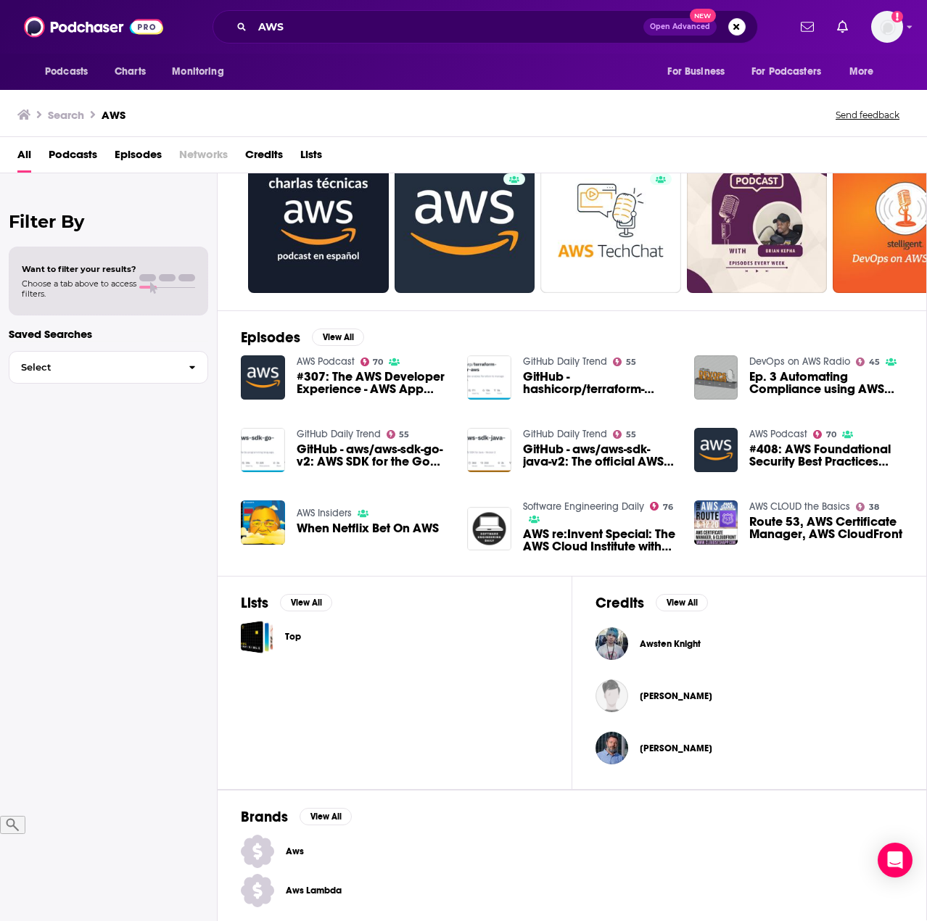
click at [292, 847] on span "Aws" at bounding box center [329, 852] width 86 height 12
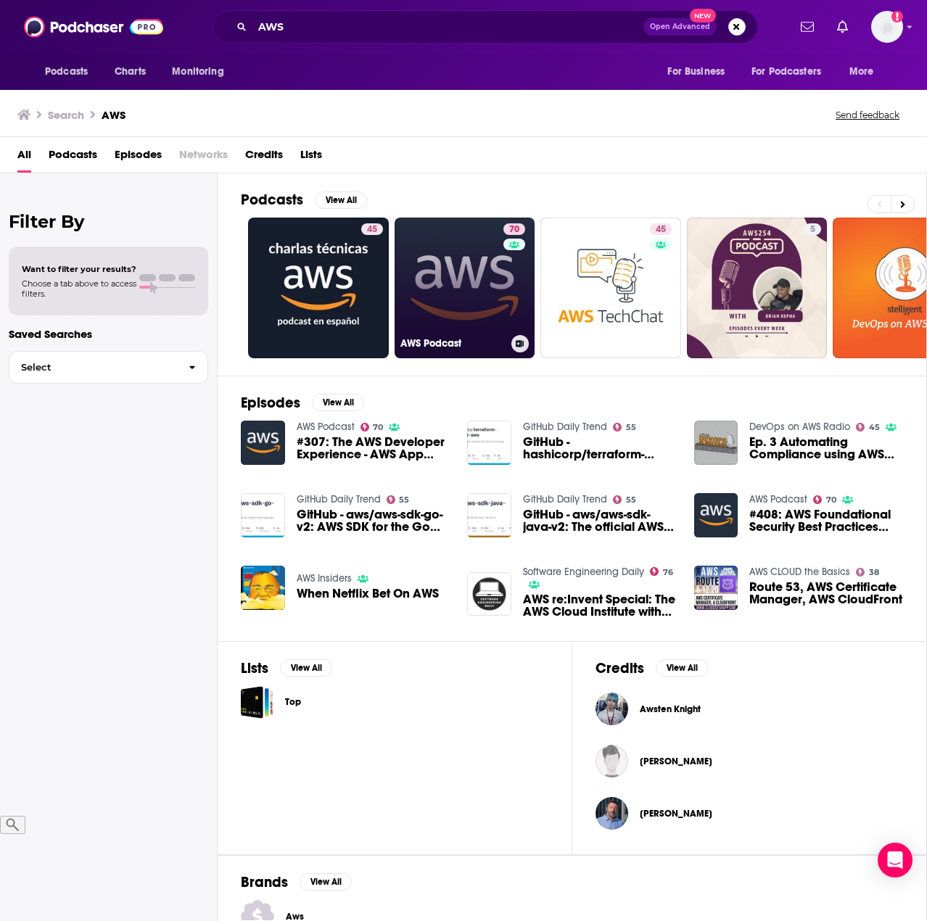
click at [411, 263] on link "70 AWS Podcast" at bounding box center [465, 288] width 141 height 141
